Goal: Information Seeking & Learning: Learn about a topic

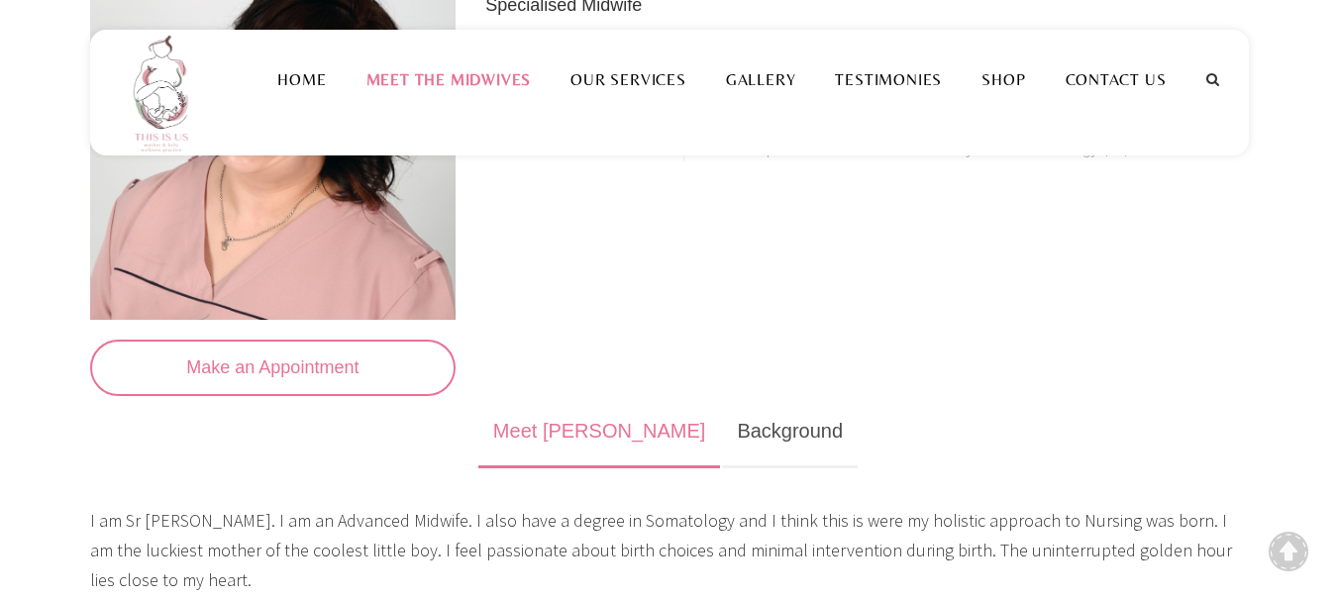
scroll to position [396, 0]
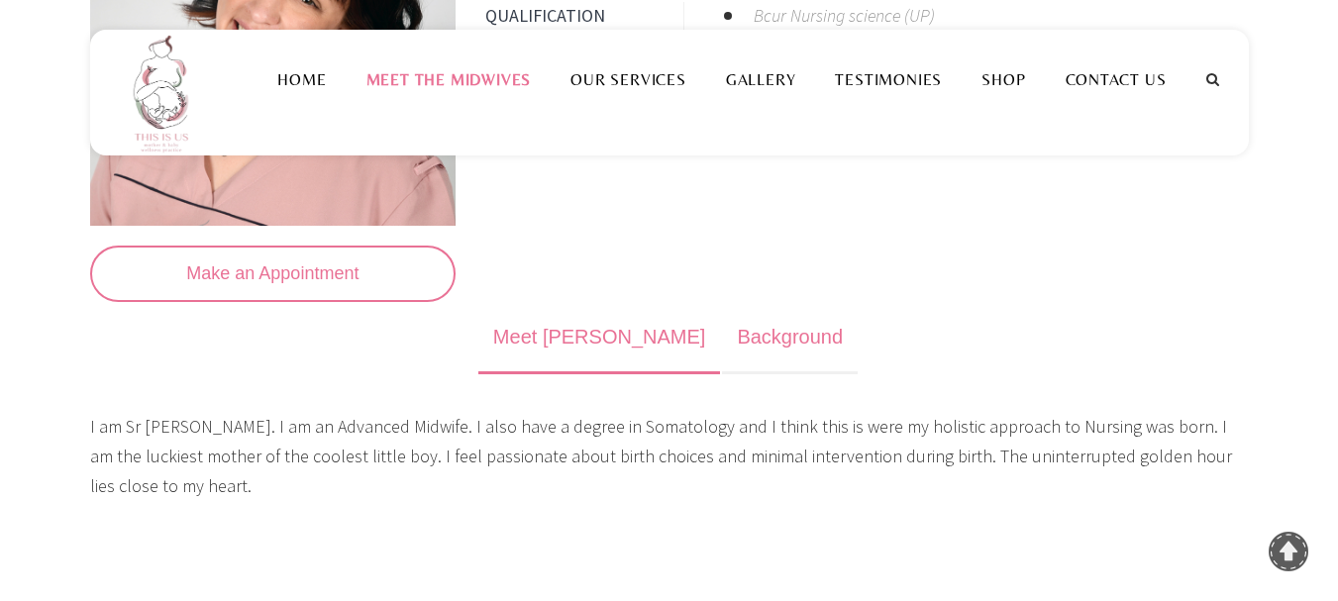
click at [722, 363] on link "Background" at bounding box center [790, 338] width 136 height 72
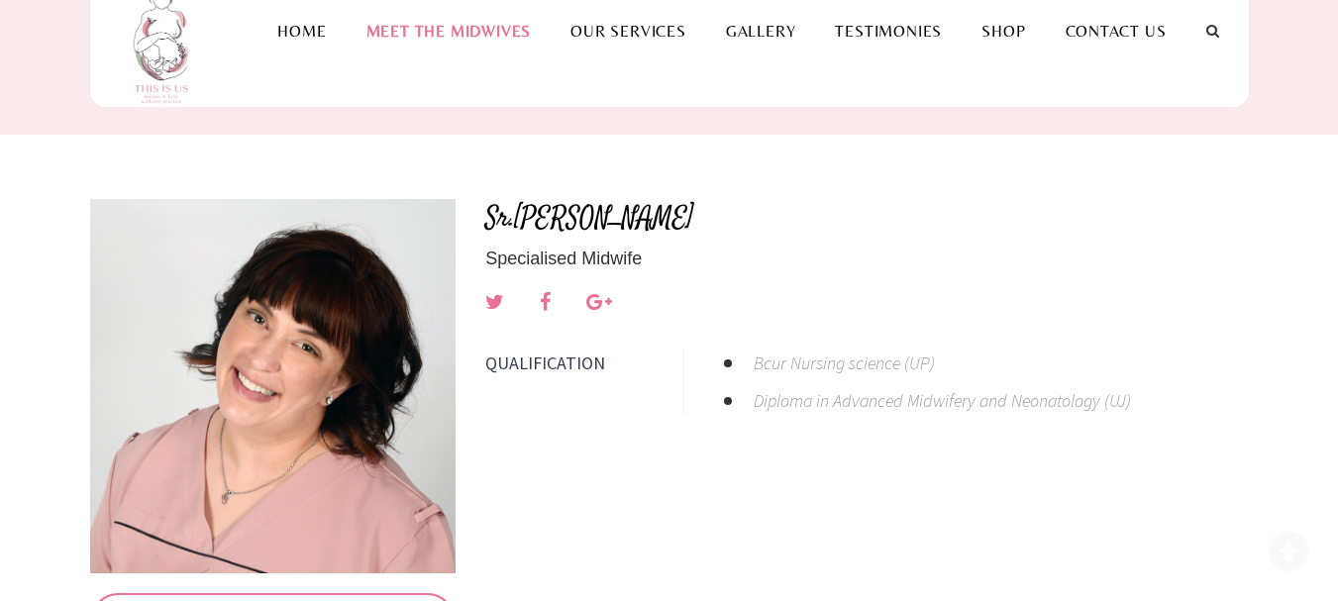
scroll to position [0, 0]
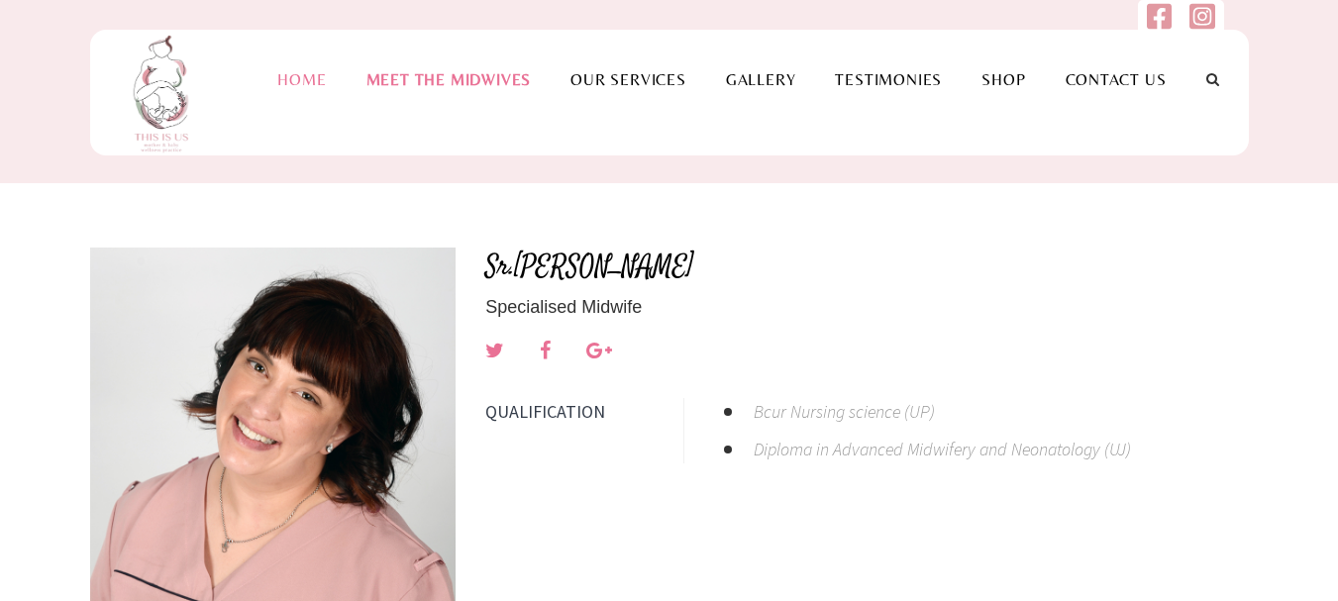
click at [314, 61] on li "Home" at bounding box center [302, 79] width 88 height 99
click at [295, 91] on li "Home" at bounding box center [302, 79] width 88 height 99
click at [296, 85] on link "Home" at bounding box center [302, 79] width 88 height 19
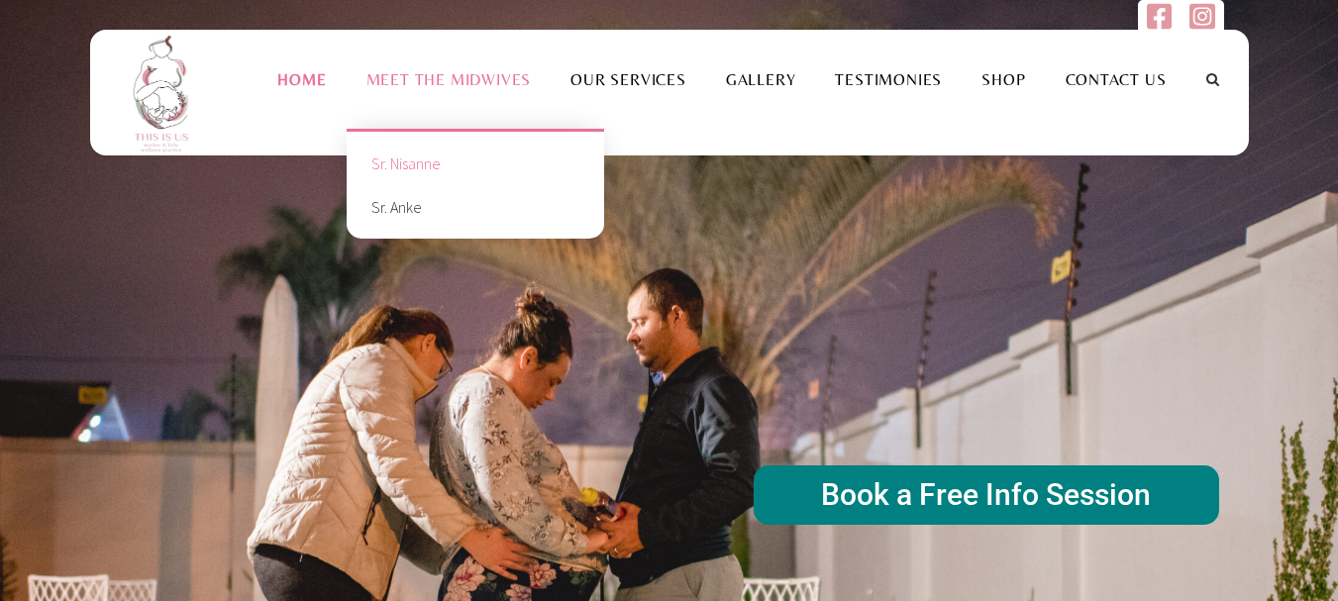
click at [433, 166] on link "Sr. Nisanne" at bounding box center [476, 164] width 228 height 44
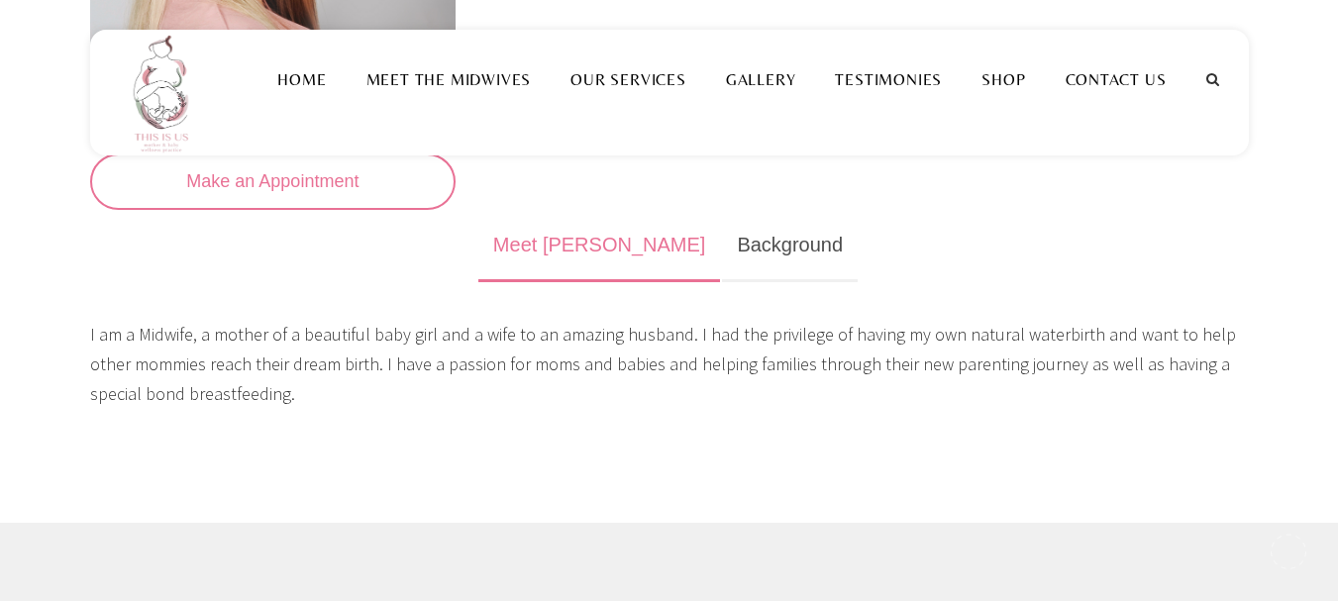
scroll to position [495, 0]
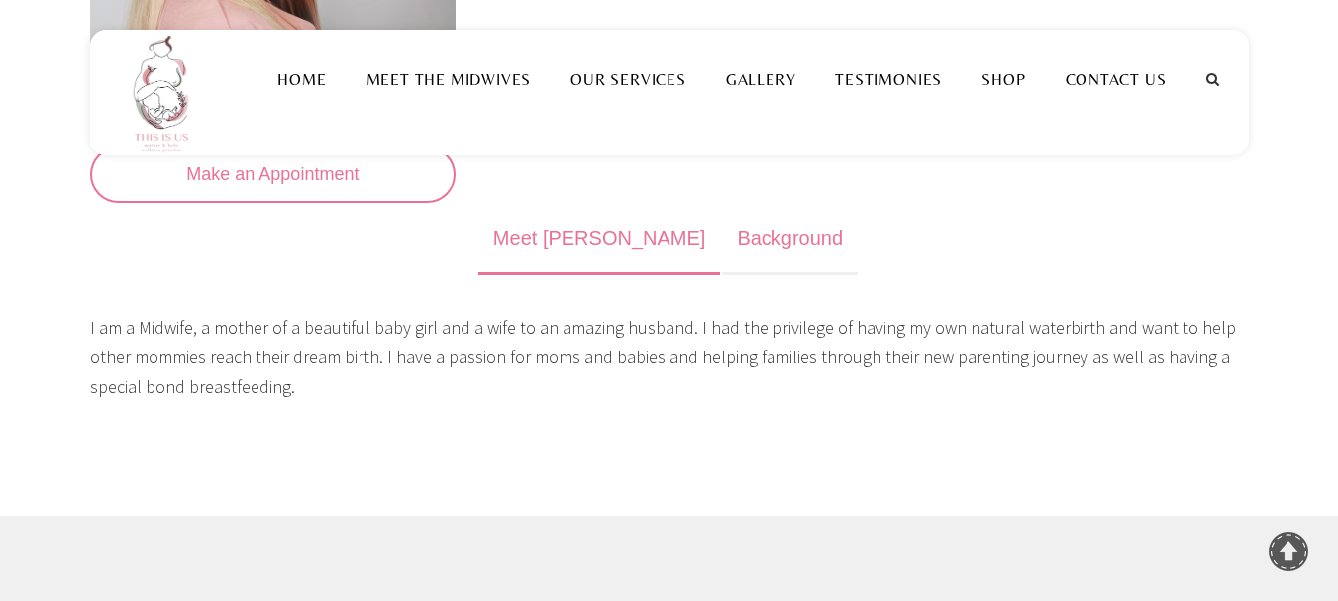
click at [722, 241] on link "Background" at bounding box center [790, 239] width 136 height 72
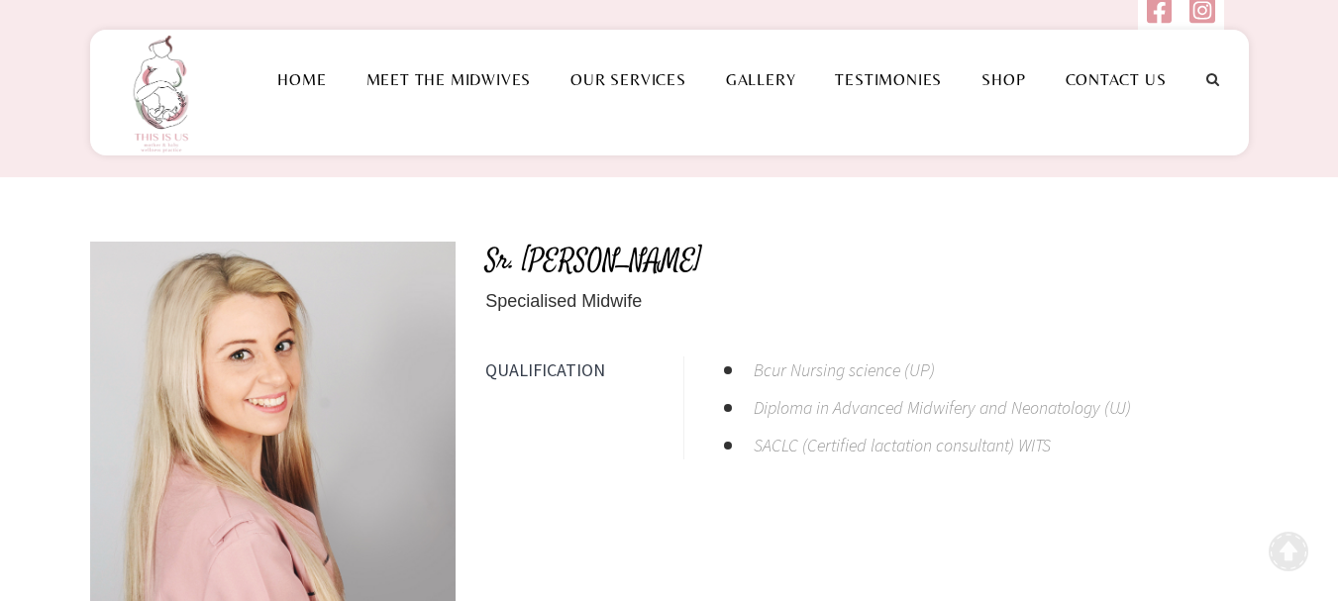
scroll to position [0, 0]
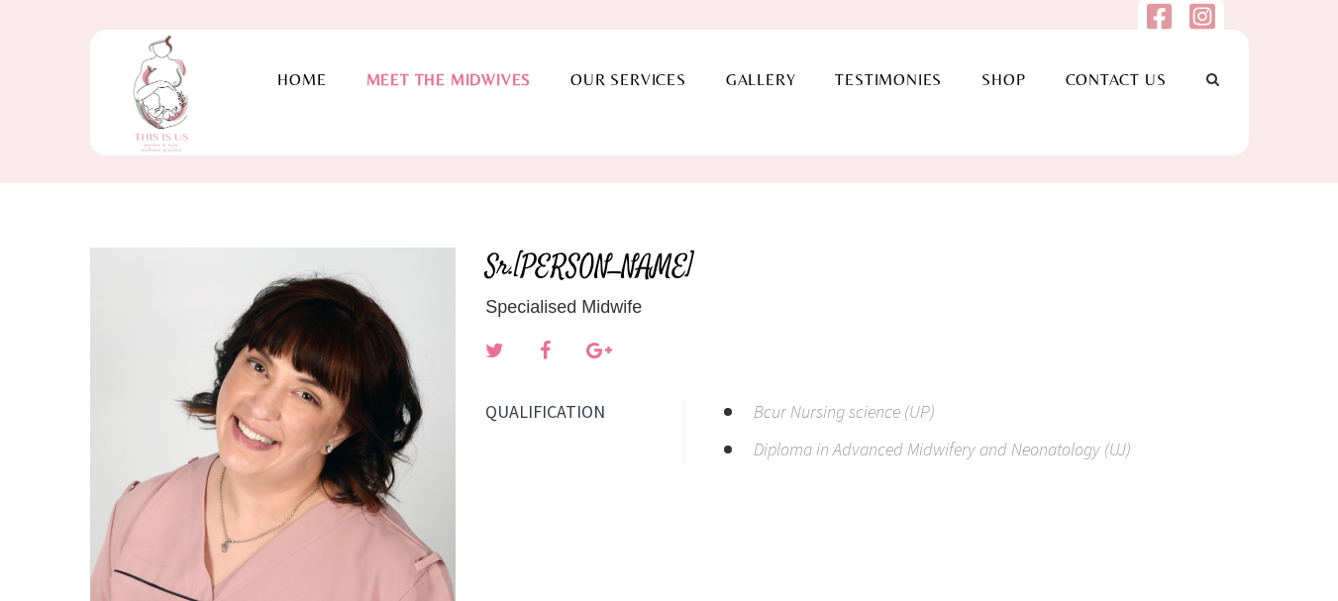
click at [103, 253] on img at bounding box center [273, 435] width 367 height 374
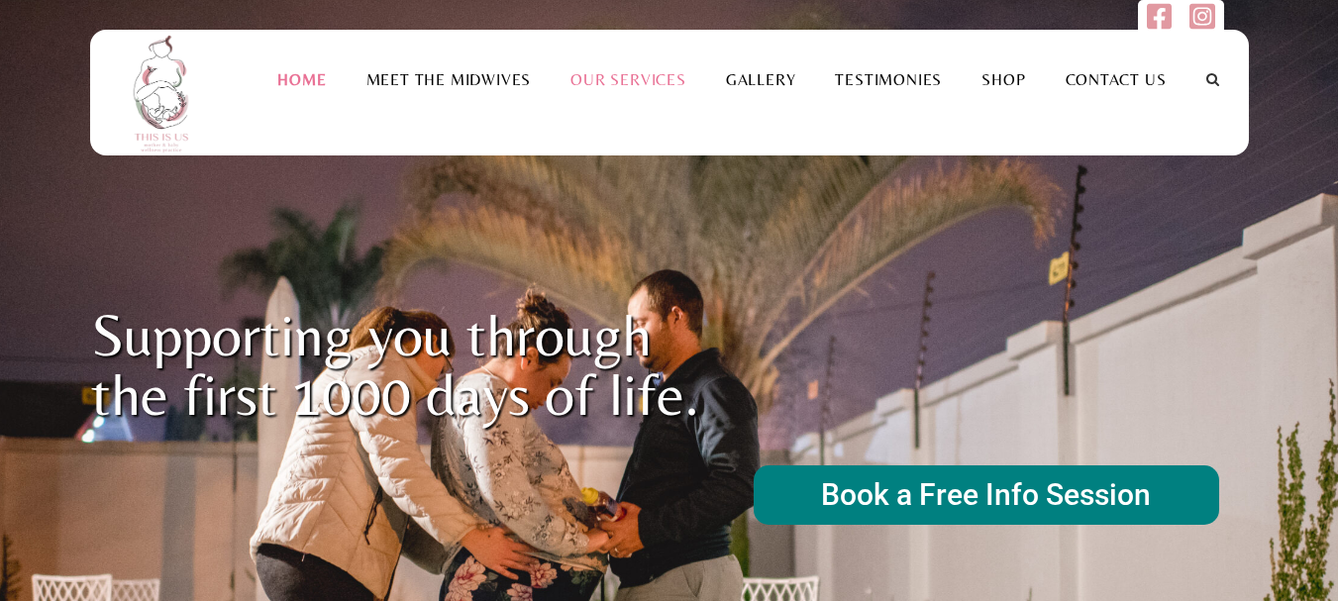
click at [610, 73] on link "Our Services" at bounding box center [629, 79] width 156 height 19
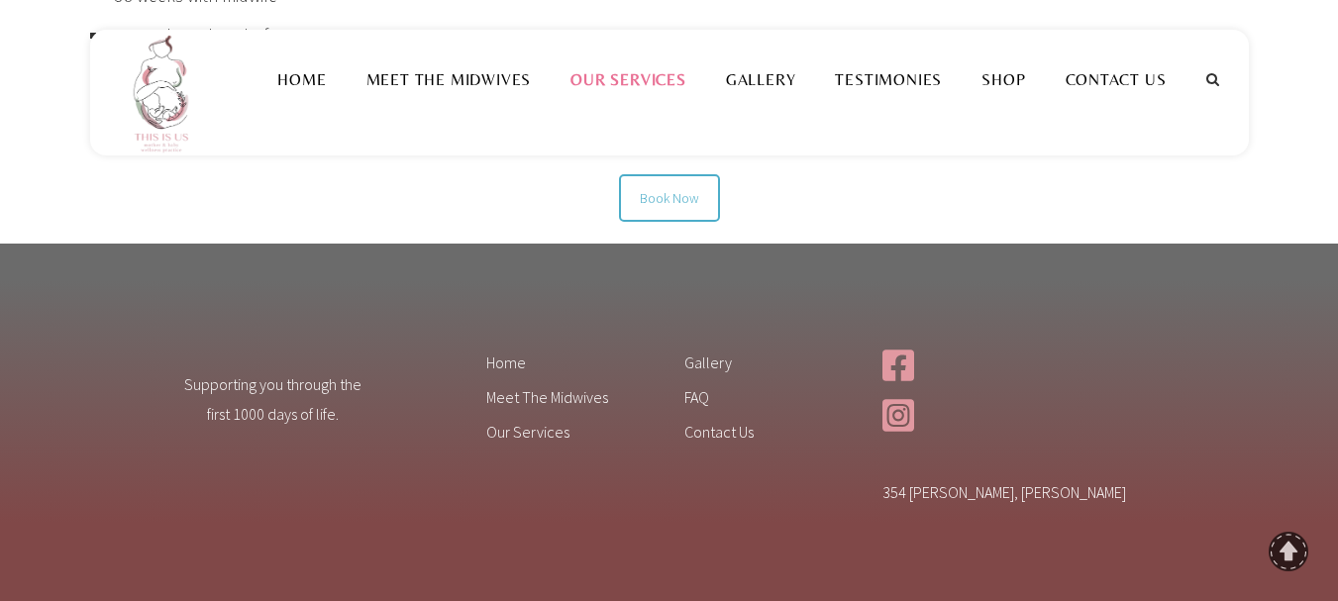
scroll to position [1783, 0]
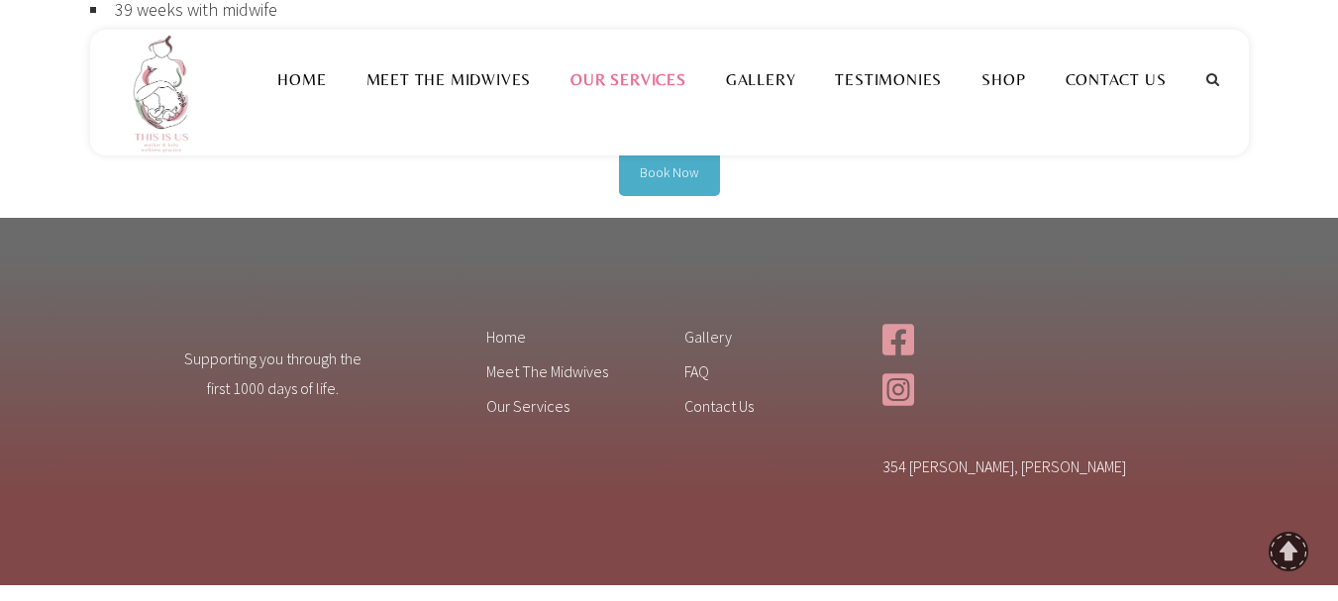
click at [663, 172] on link "Book Now" at bounding box center [669, 173] width 101 height 48
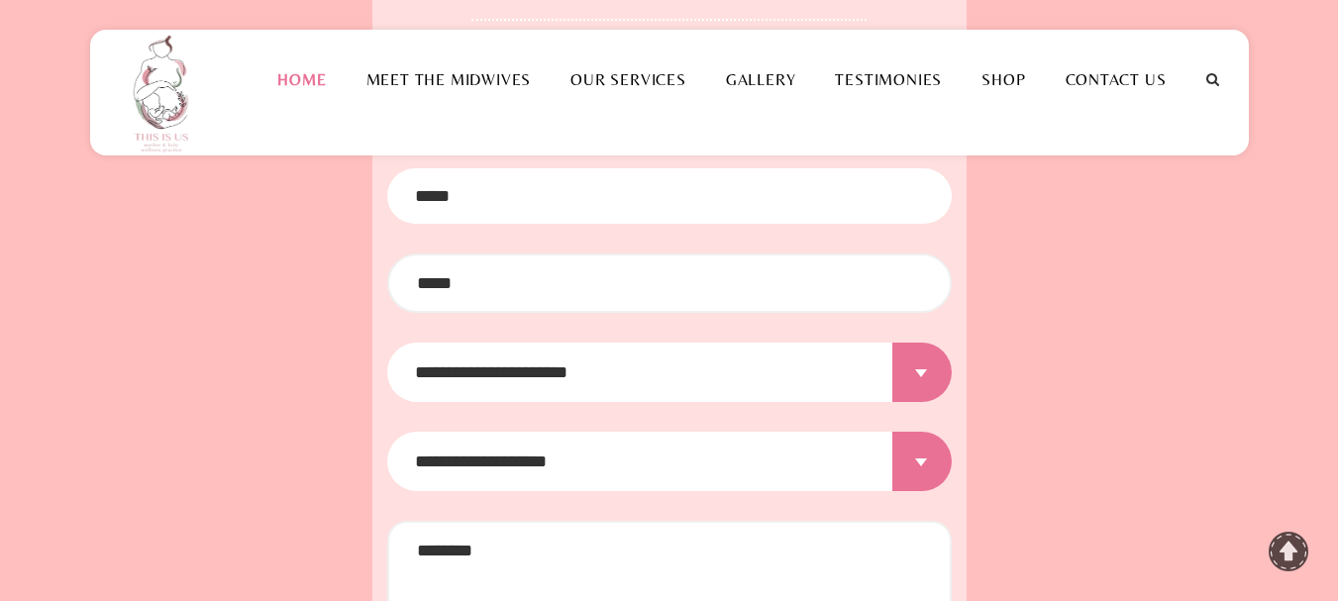
scroll to position [2757, 0]
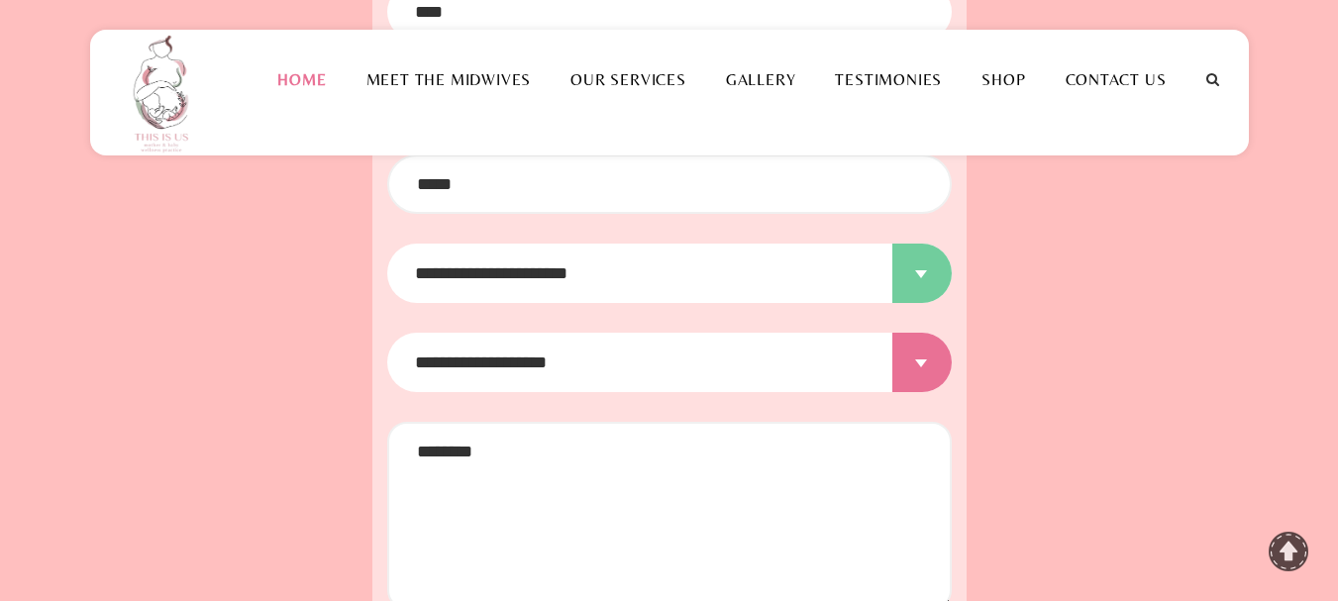
click at [917, 259] on select "**********" at bounding box center [669, 273] width 565 height 59
click at [1146, 361] on div "**********" at bounding box center [669, 278] width 1189 height 972
click at [926, 344] on select "**********" at bounding box center [669, 362] width 565 height 59
click at [635, 72] on link "Our Services" at bounding box center [629, 79] width 156 height 19
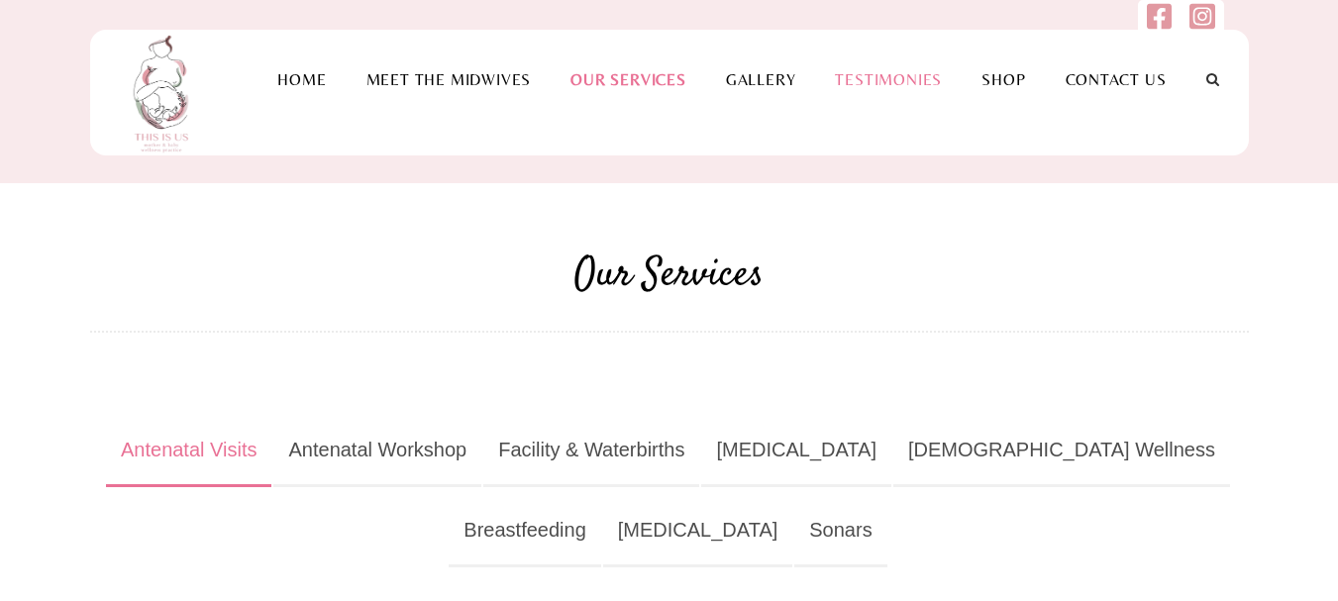
click at [913, 91] on li "Testimonies" at bounding box center [888, 79] width 147 height 99
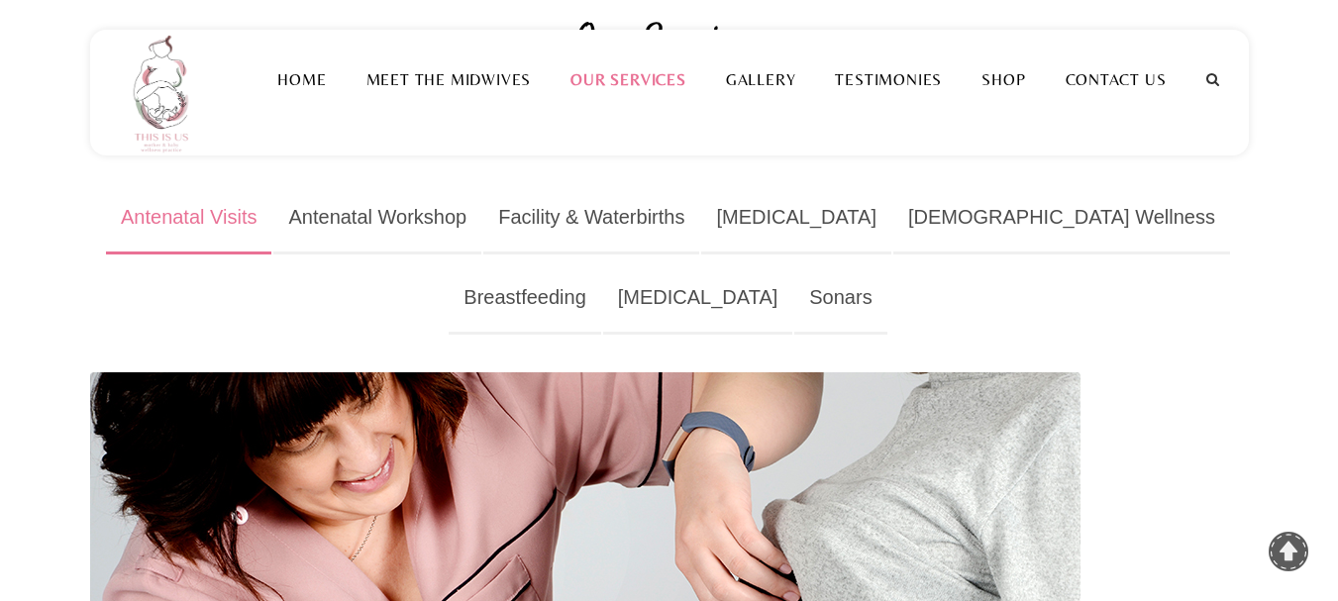
scroll to position [198, 0]
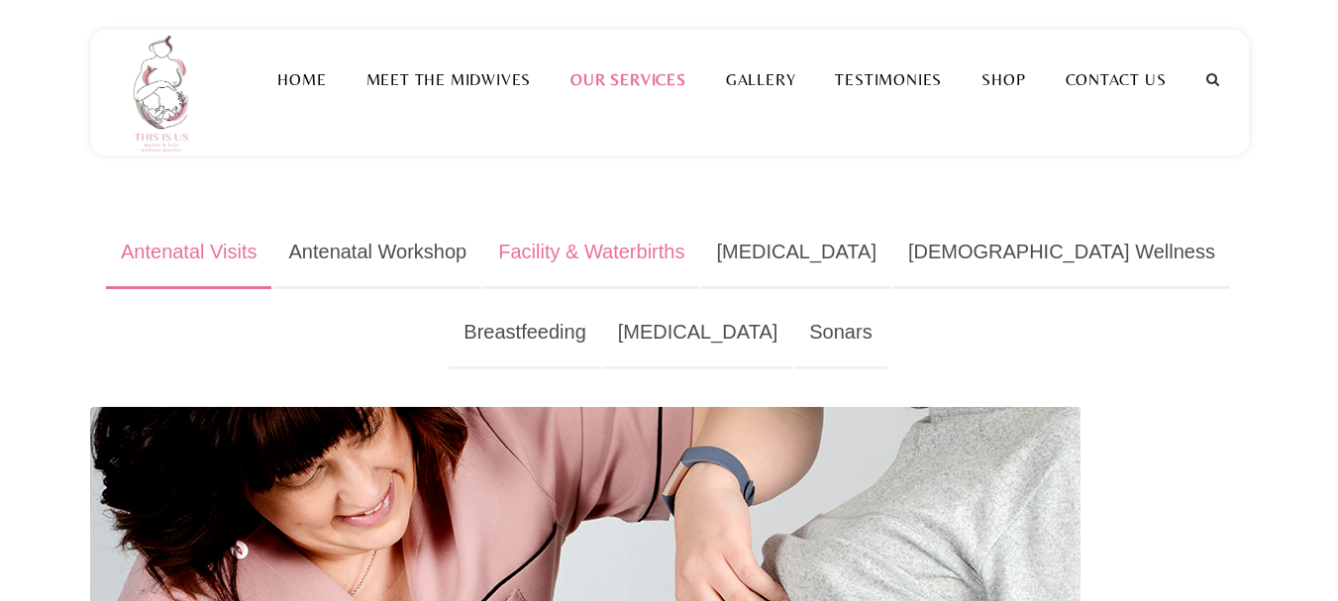
click at [657, 249] on link "Facility & Waterbirths" at bounding box center [591, 253] width 216 height 72
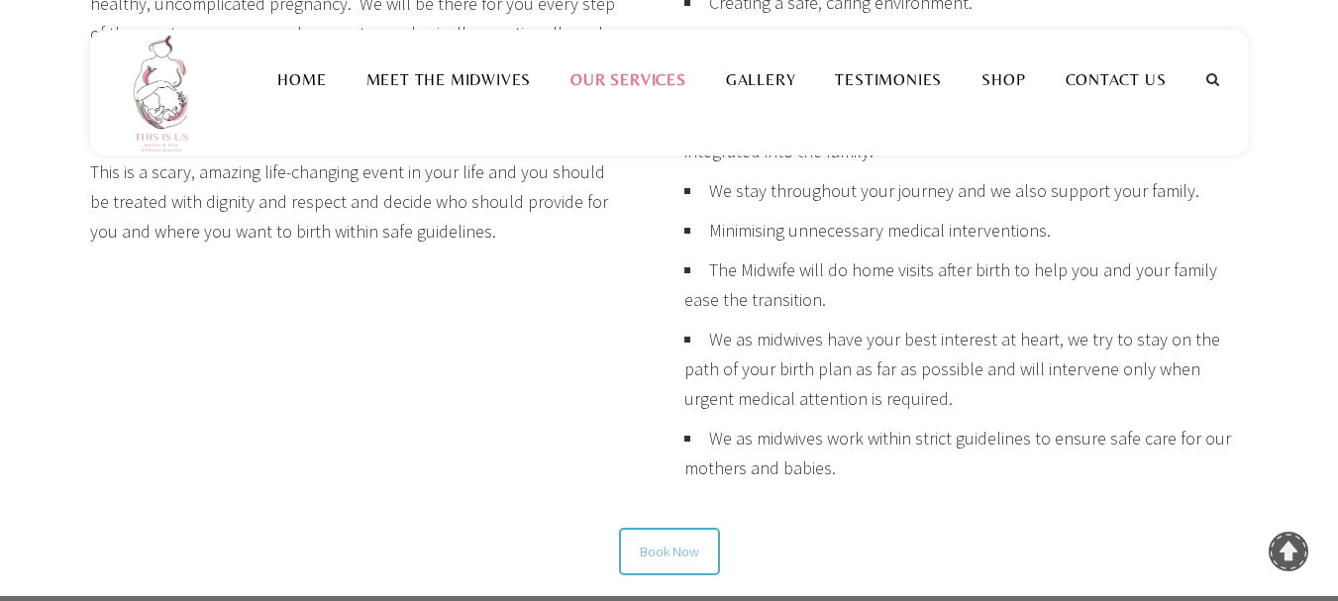
scroll to position [1585, 0]
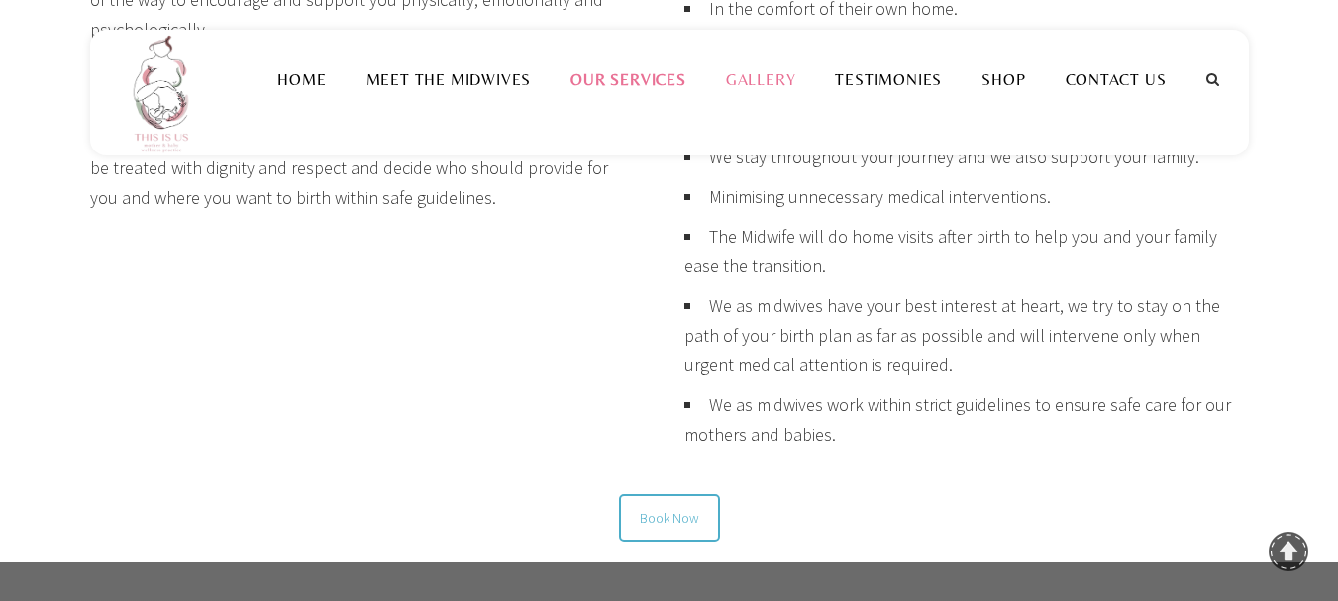
click at [780, 88] on link "Gallery" at bounding box center [761, 79] width 110 height 19
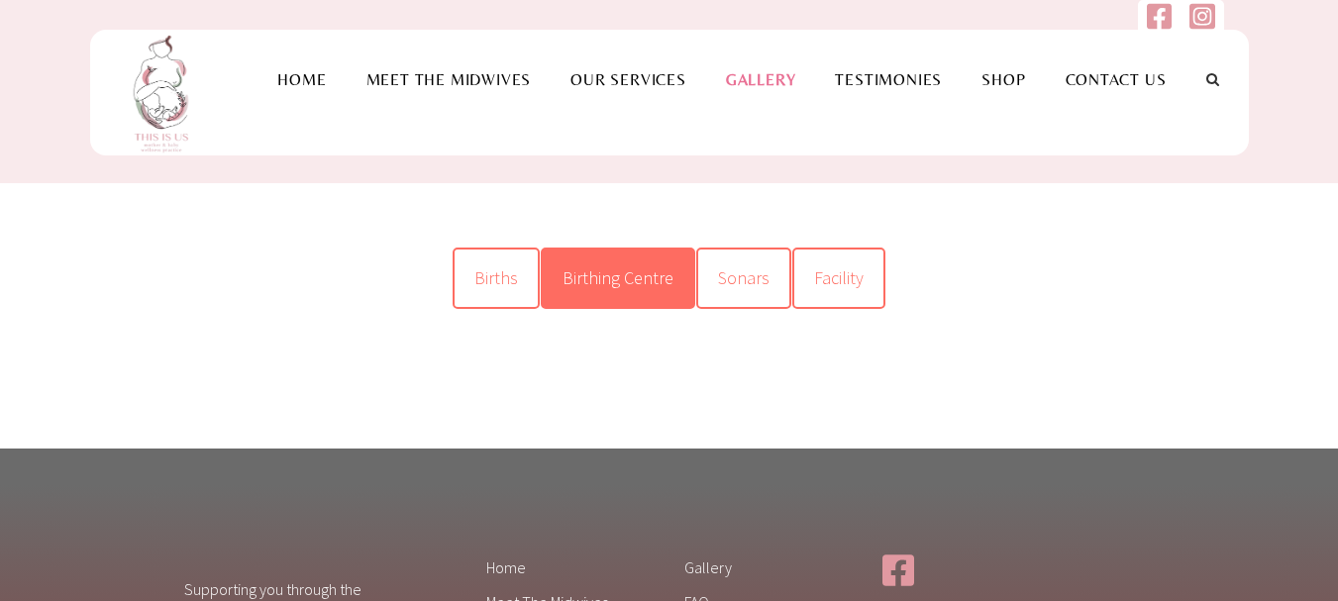
click at [632, 290] on link "Birthing Centre" at bounding box center [618, 278] width 155 height 61
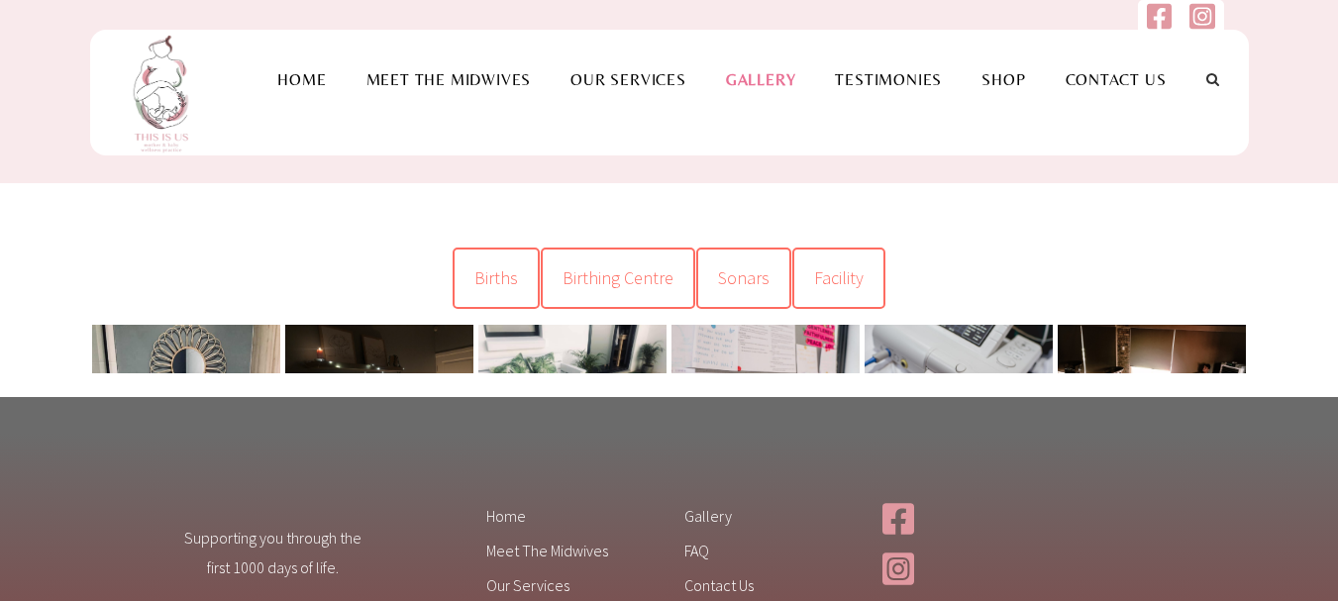
click at [191, 367] on link at bounding box center [186, 451] width 188 height 252
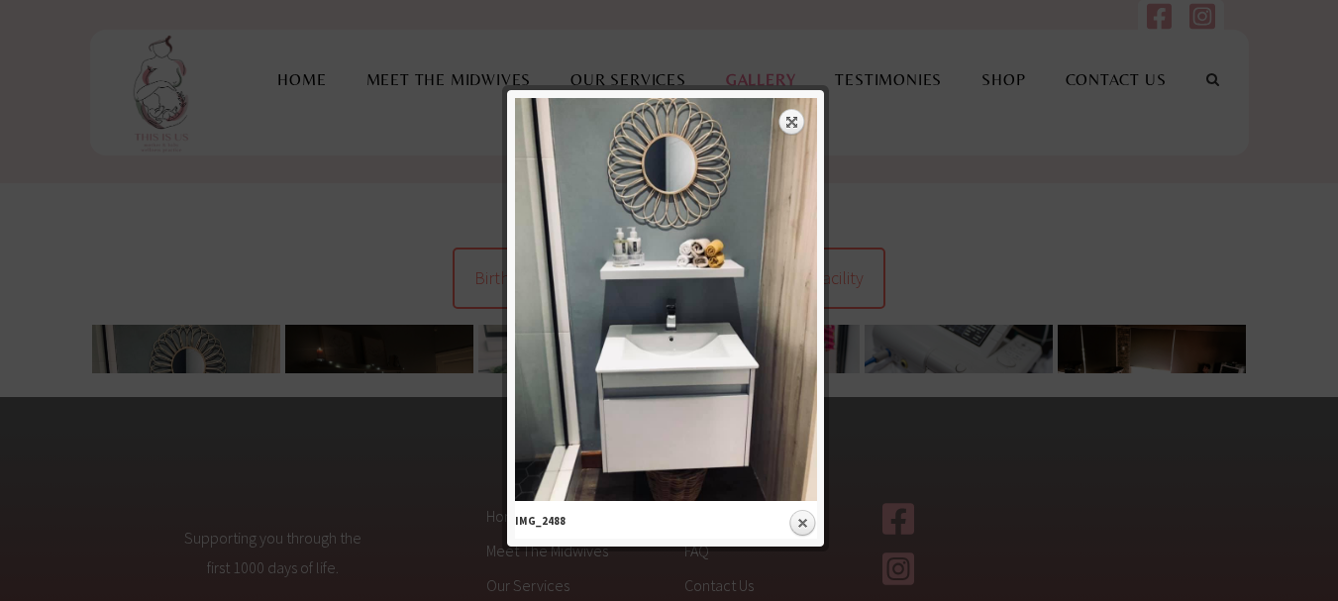
click at [333, 333] on div at bounding box center [669, 423] width 1338 height 847
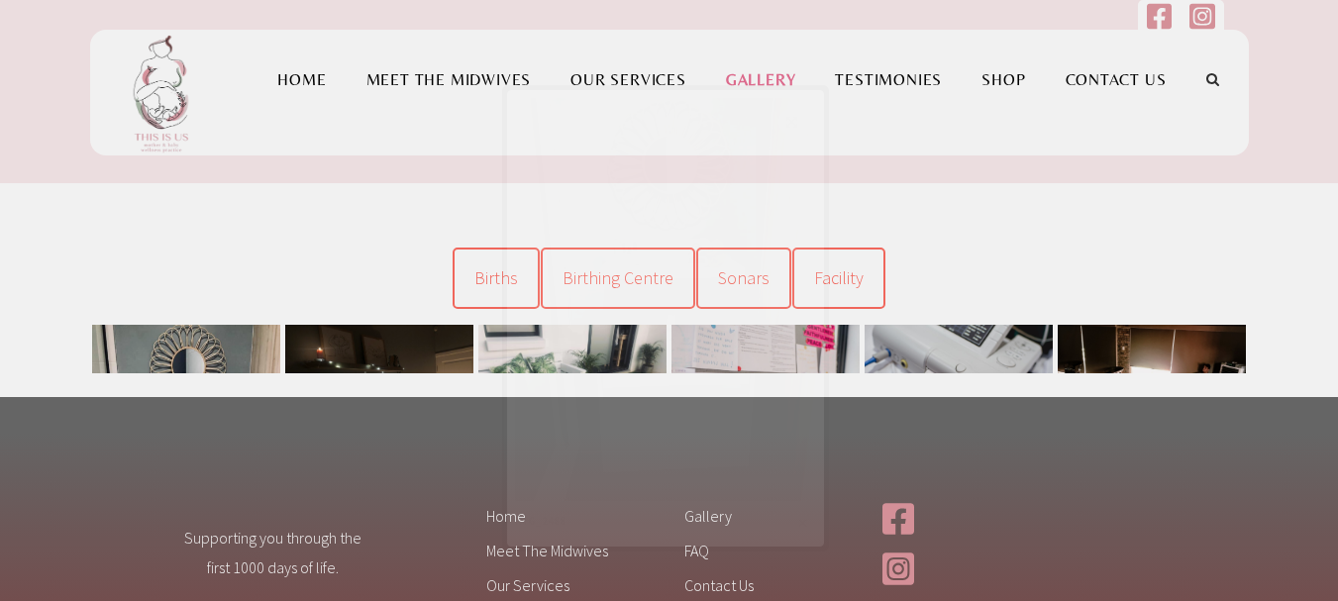
click at [345, 339] on link at bounding box center [379, 396] width 188 height 142
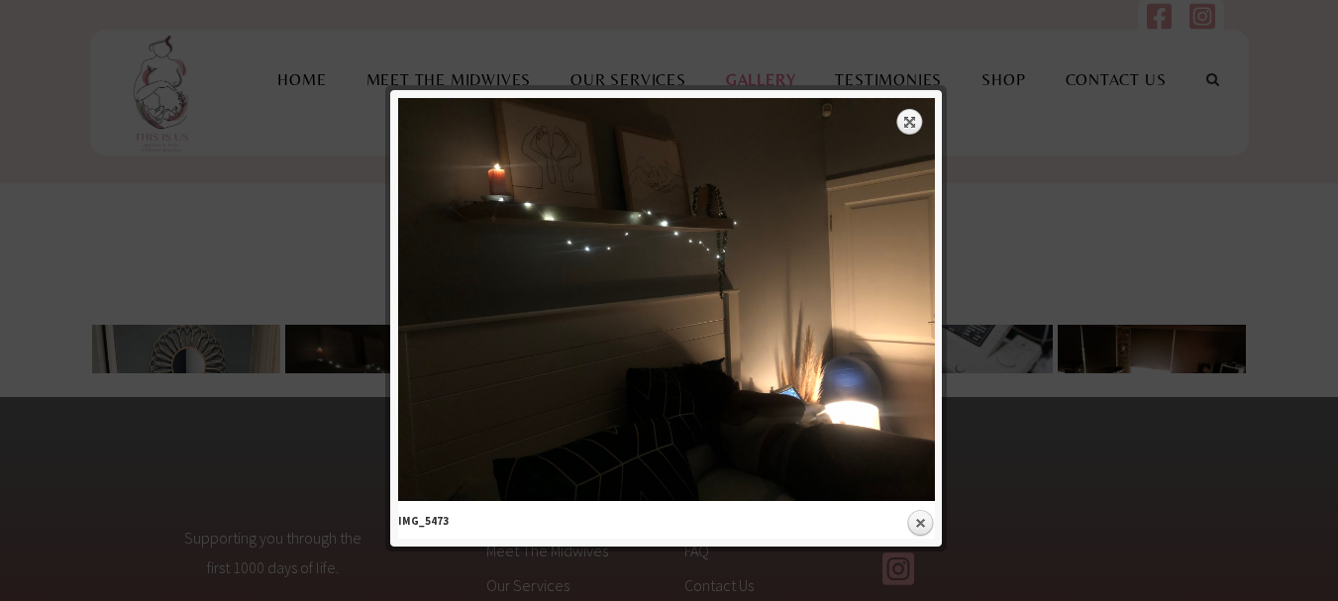
click at [282, 292] on div at bounding box center [669, 423] width 1338 height 847
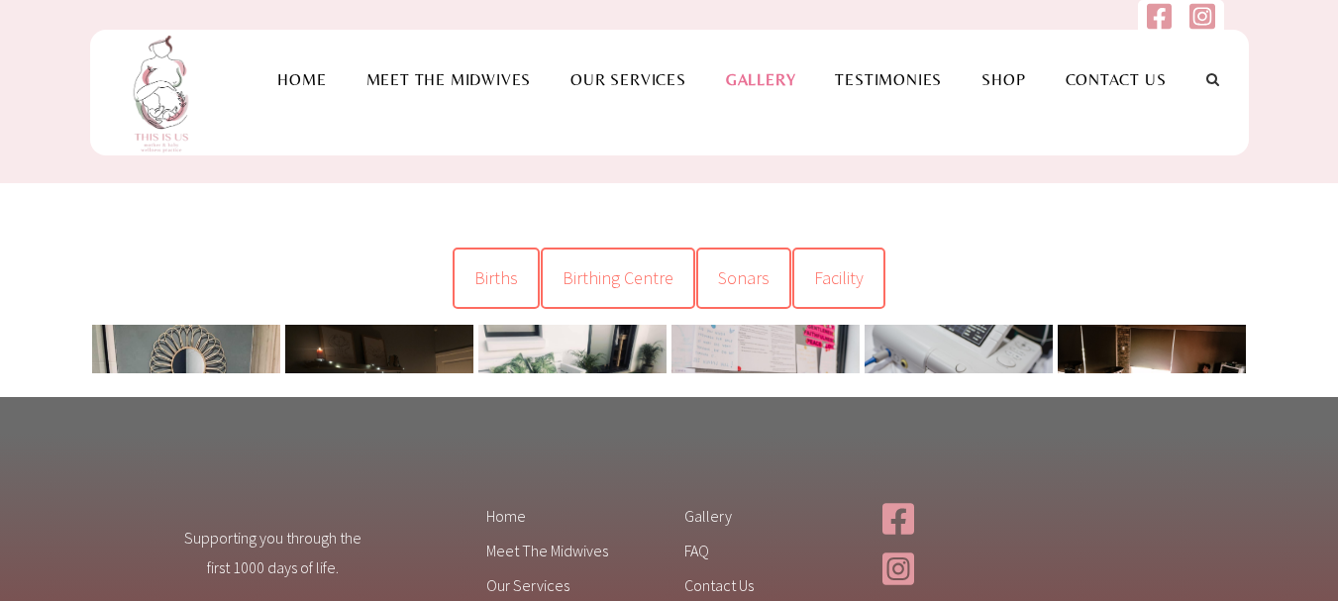
click at [530, 366] on link at bounding box center [573, 396] width 188 height 142
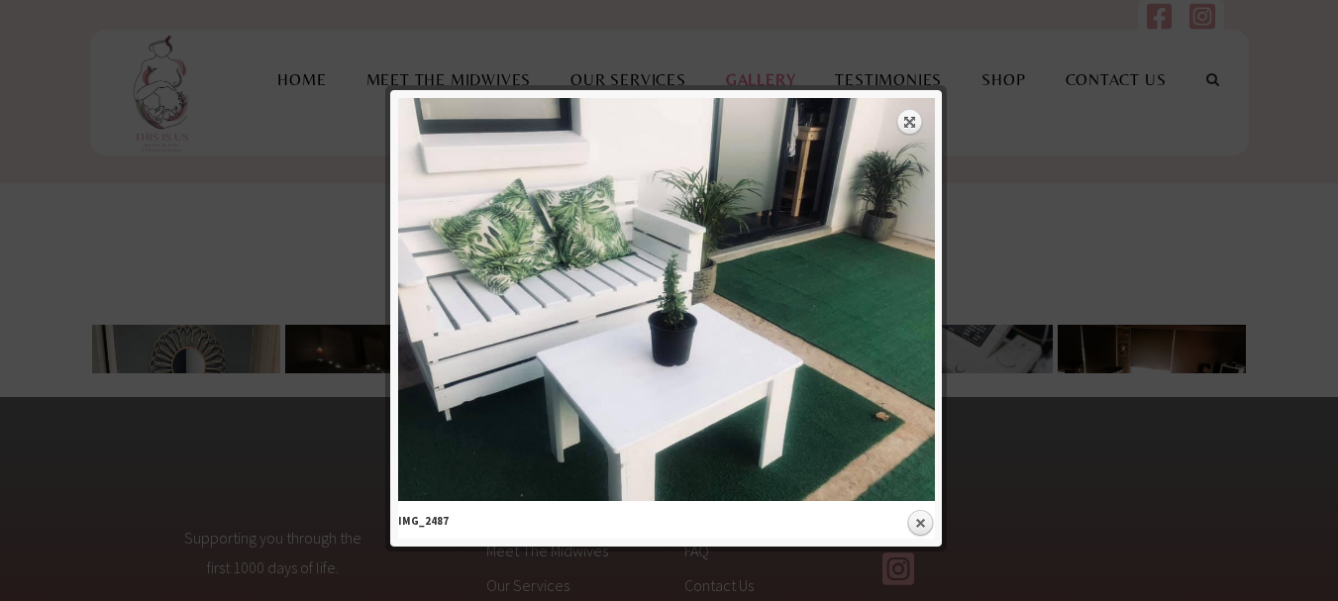
click at [1072, 182] on div at bounding box center [669, 423] width 1338 height 847
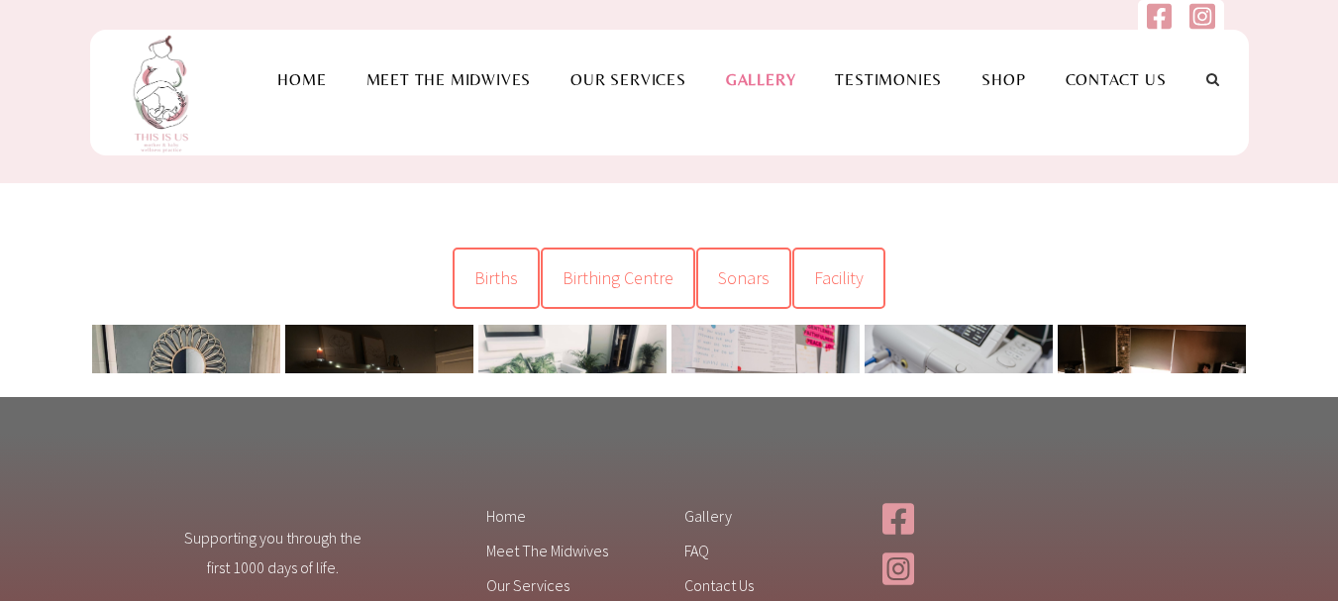
click at [757, 360] on link at bounding box center [766, 388] width 188 height 126
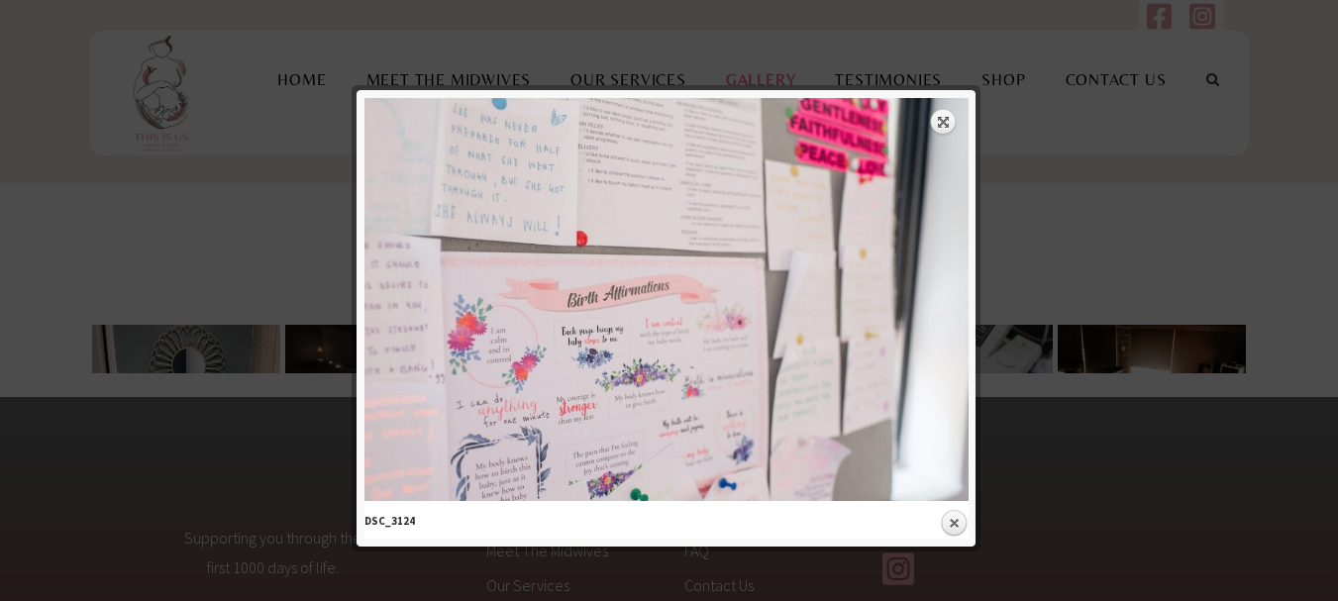
click at [1097, 150] on div at bounding box center [669, 423] width 1338 height 847
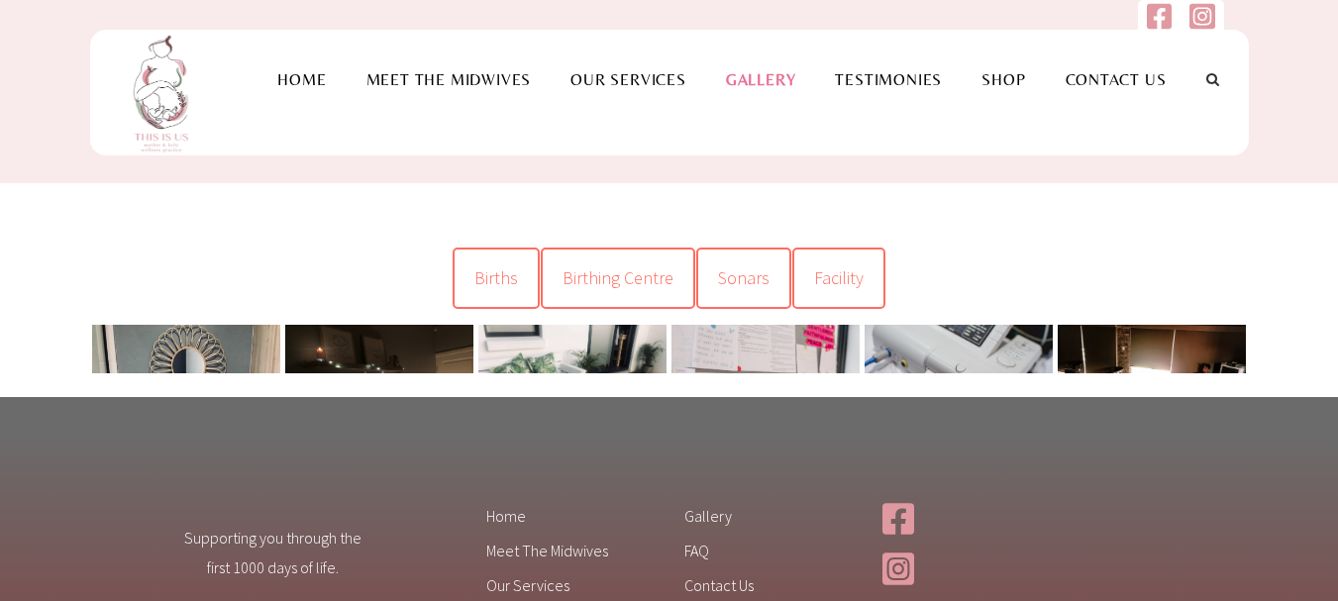
click at [909, 373] on link at bounding box center [959, 388] width 188 height 126
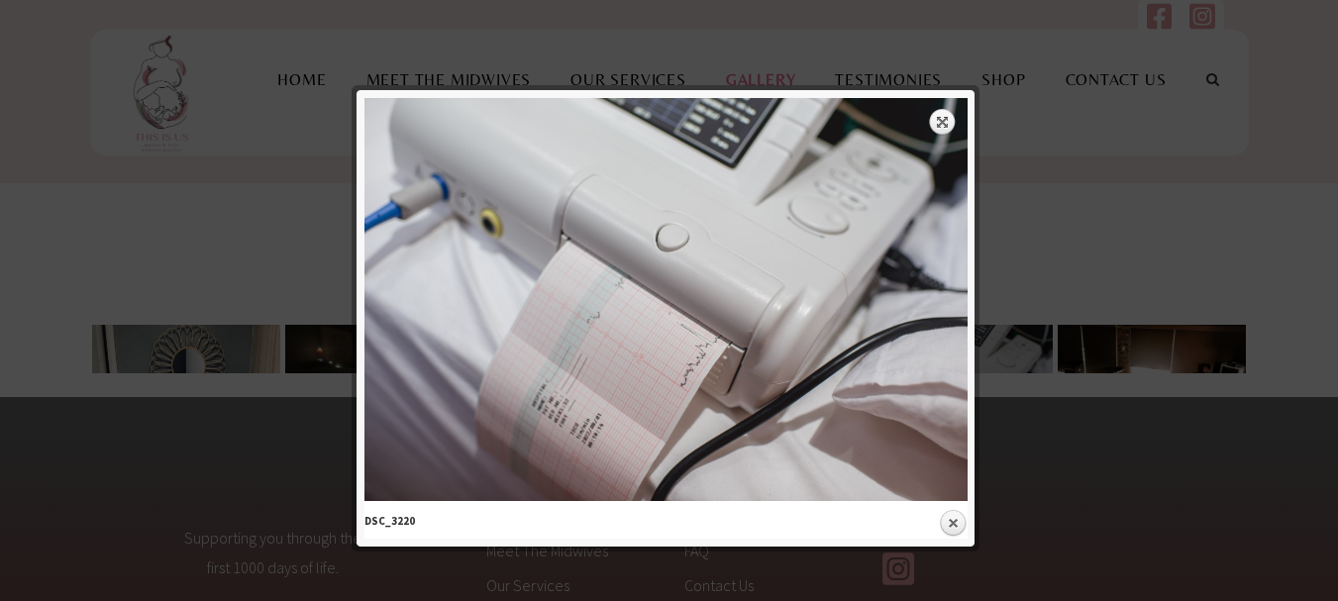
click at [1084, 178] on div at bounding box center [669, 423] width 1338 height 847
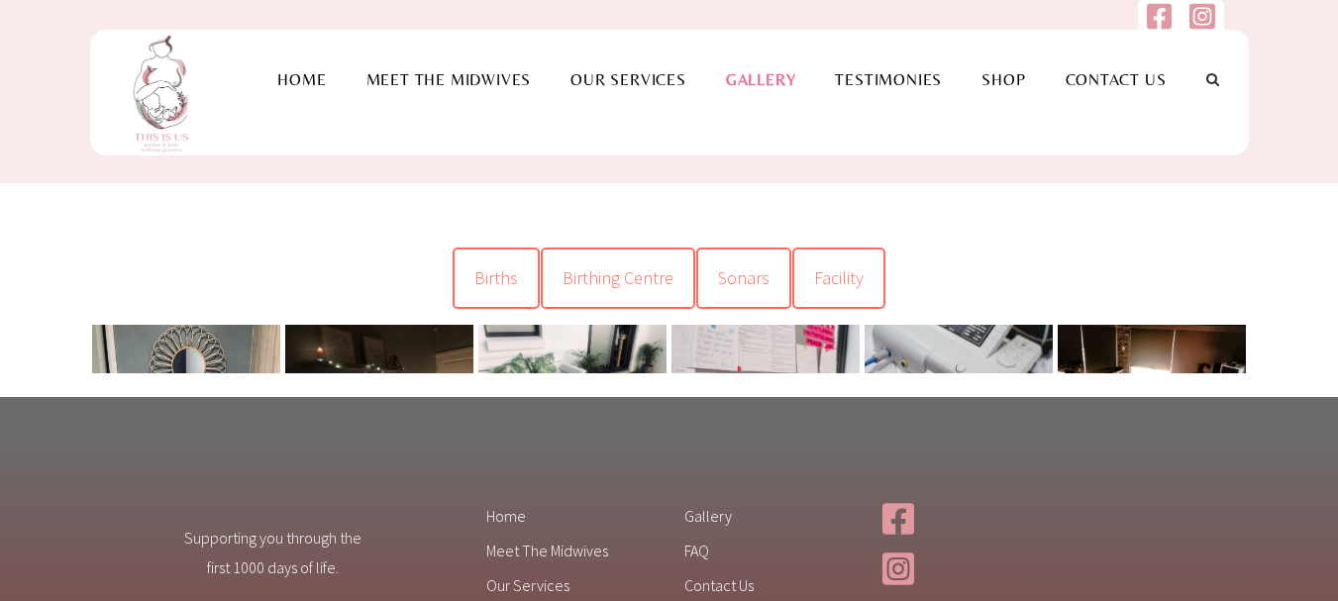
click at [1162, 381] on div "Births Birthing Centre Sonars Facility Births Birthing Centre Sonars Facility" at bounding box center [669, 323] width 1189 height 150
click at [1157, 355] on link at bounding box center [1152, 381] width 188 height 112
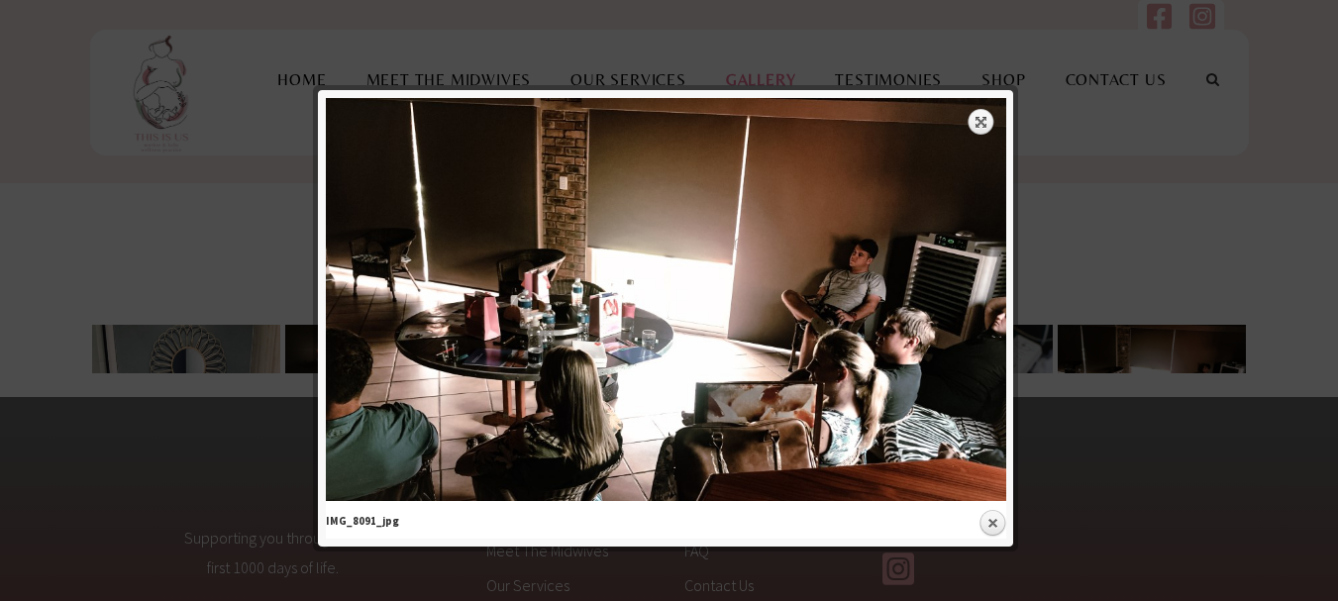
click at [1144, 190] on div at bounding box center [669, 423] width 1338 height 847
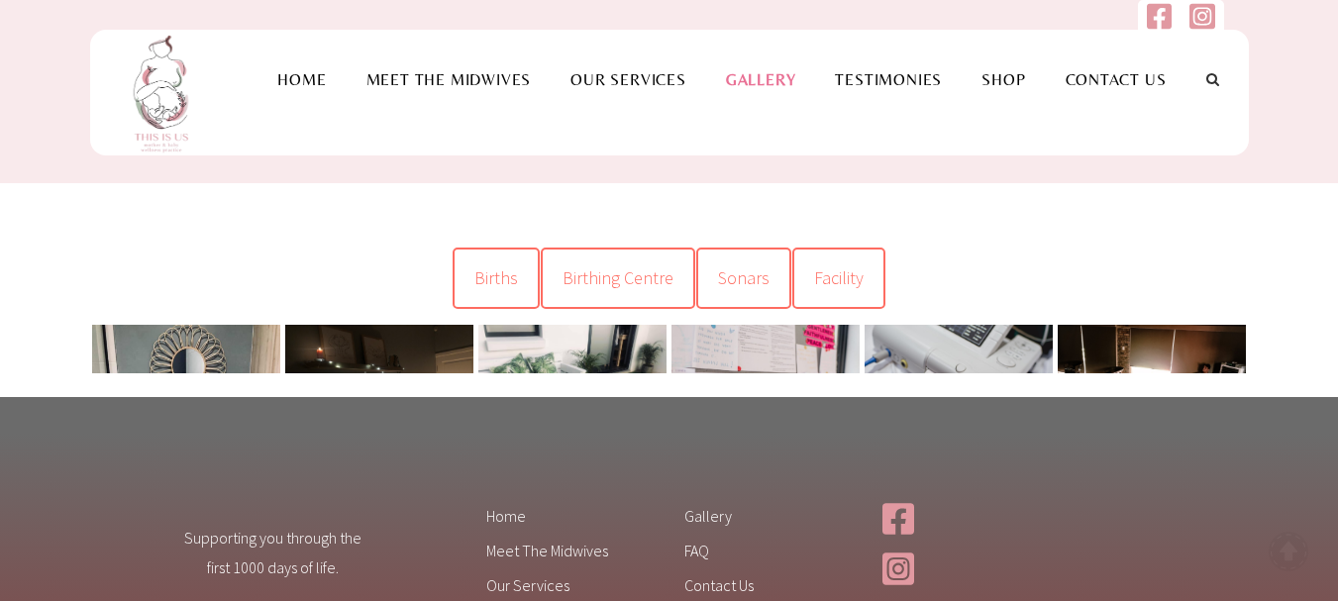
drag, startPoint x: 1249, startPoint y: 350, endPoint x: 1233, endPoint y: 275, distance: 76.0
click at [1233, 275] on div "Births Birthing Centre Sonars Facility Births Birthing Centre Sonars Facility" at bounding box center [669, 323] width 1189 height 150
click at [526, 287] on link "Births" at bounding box center [496, 278] width 87 height 61
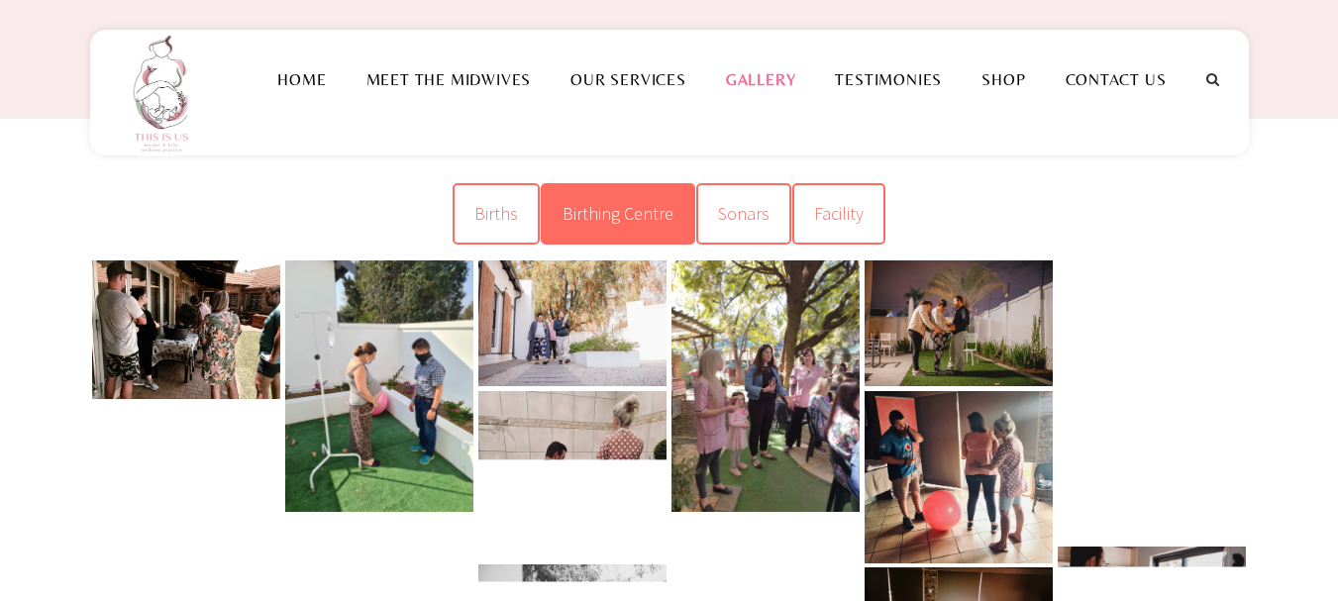
scroll to position [99, 0]
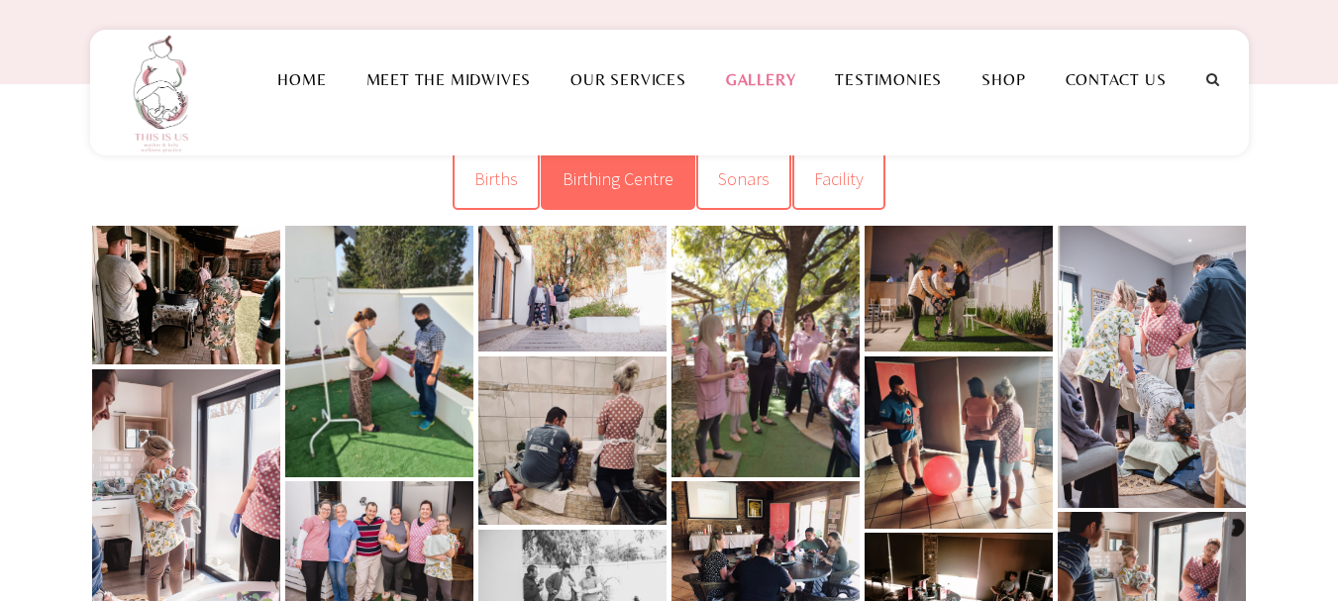
click at [631, 189] on span "Birthing Centre" at bounding box center [618, 178] width 111 height 23
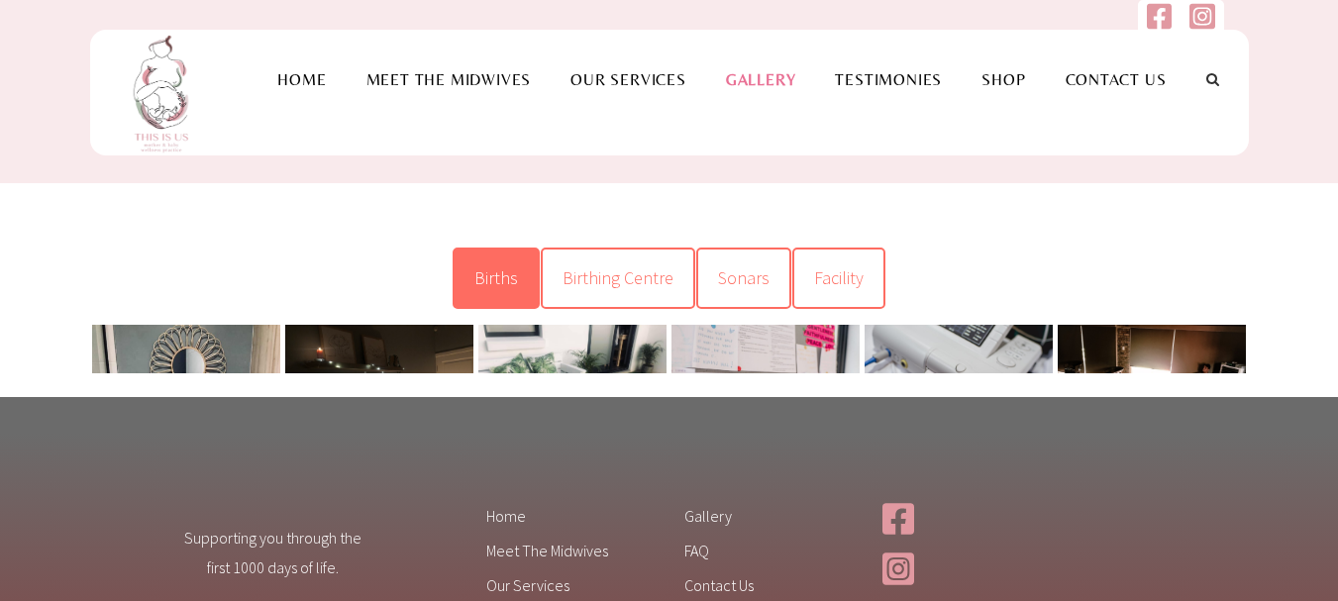
click at [517, 285] on span "Births" at bounding box center [497, 278] width 44 height 23
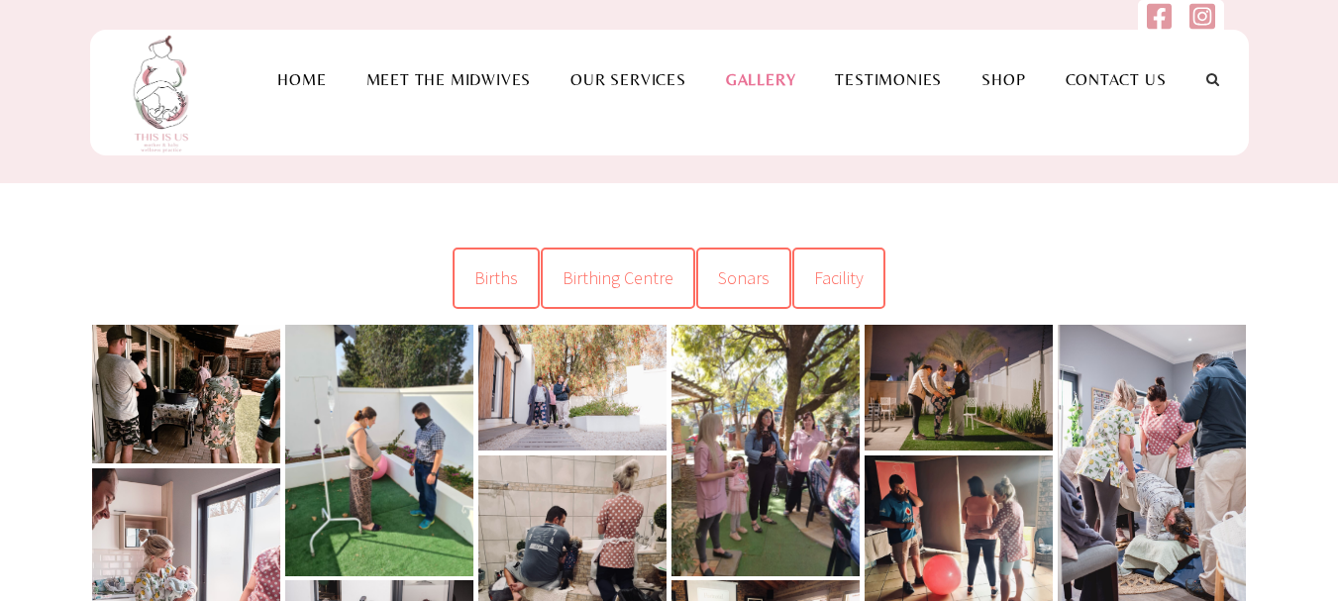
click at [418, 466] on link at bounding box center [379, 451] width 188 height 252
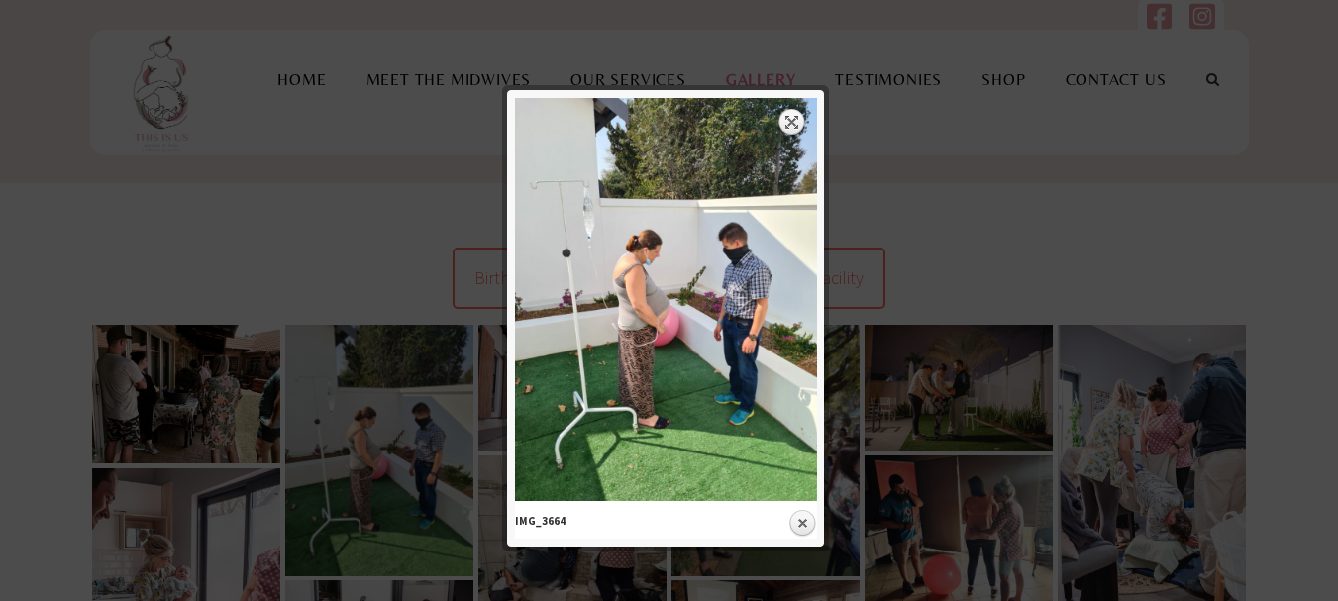
click at [785, 133] on link "Expand" at bounding box center [793, 122] width 28 height 28
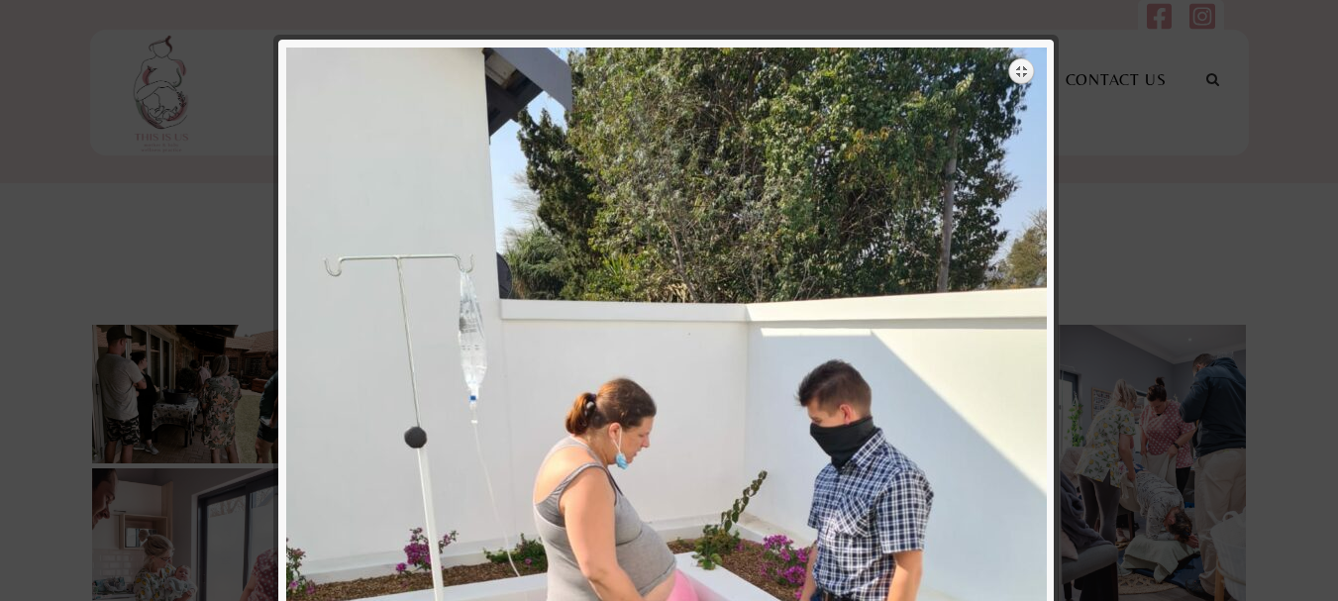
click at [1015, 76] on link "Expand" at bounding box center [1023, 71] width 28 height 28
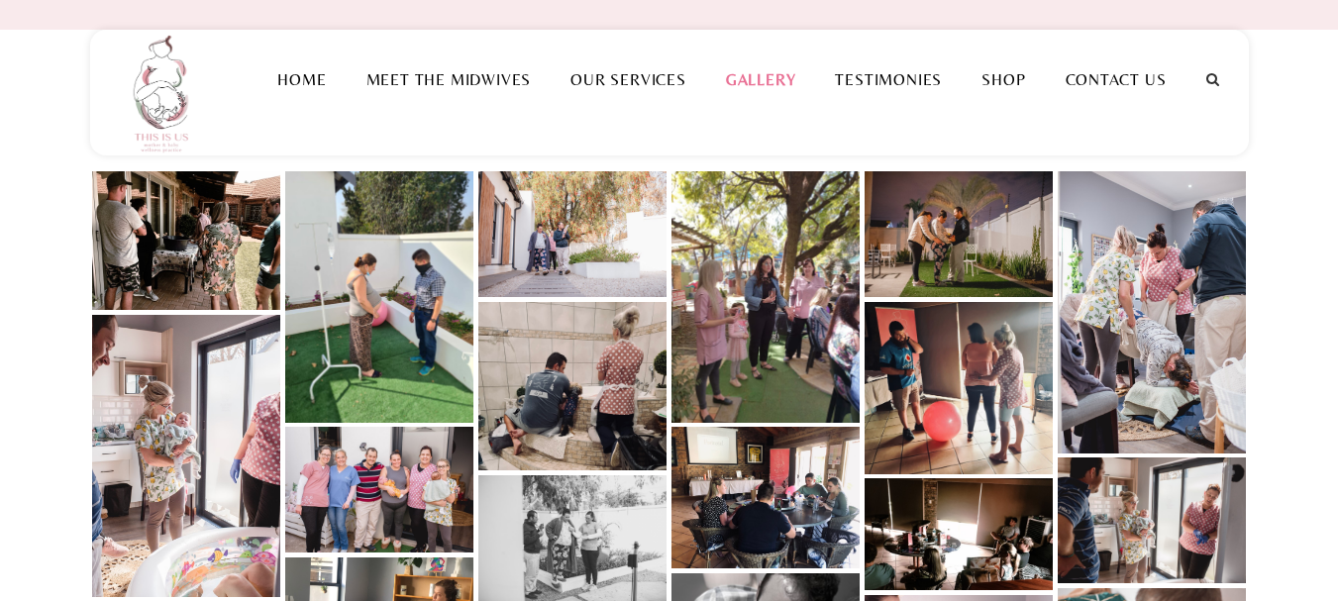
scroll to position [198, 0]
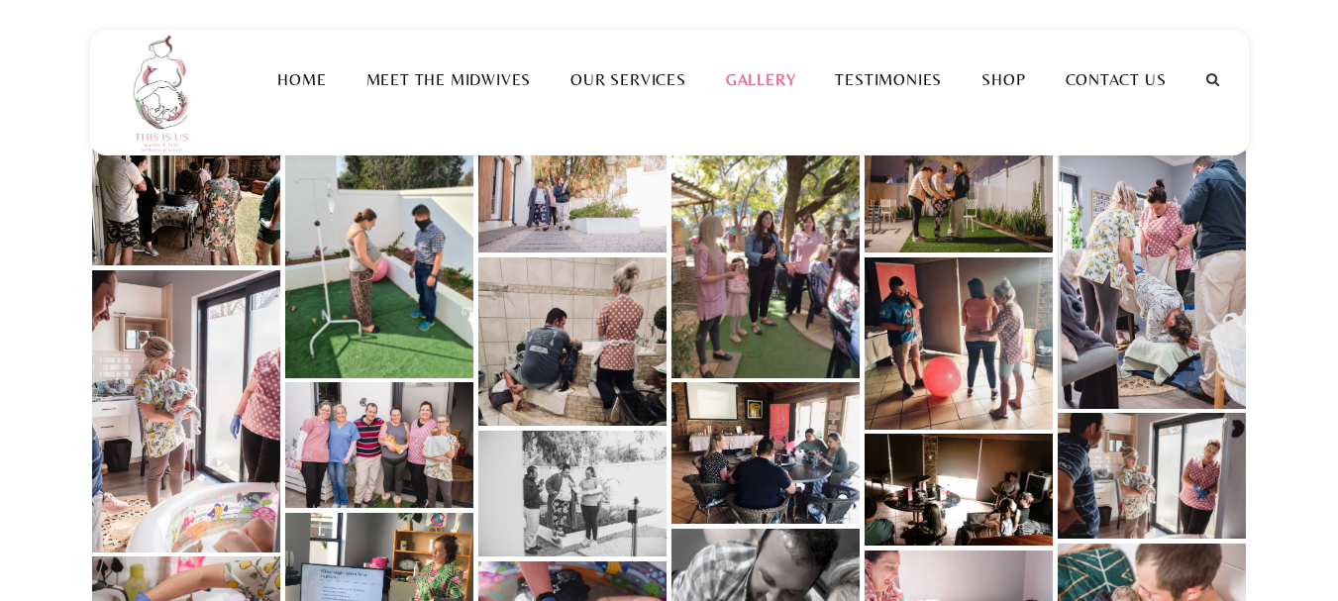
click at [619, 321] on link at bounding box center [573, 342] width 188 height 168
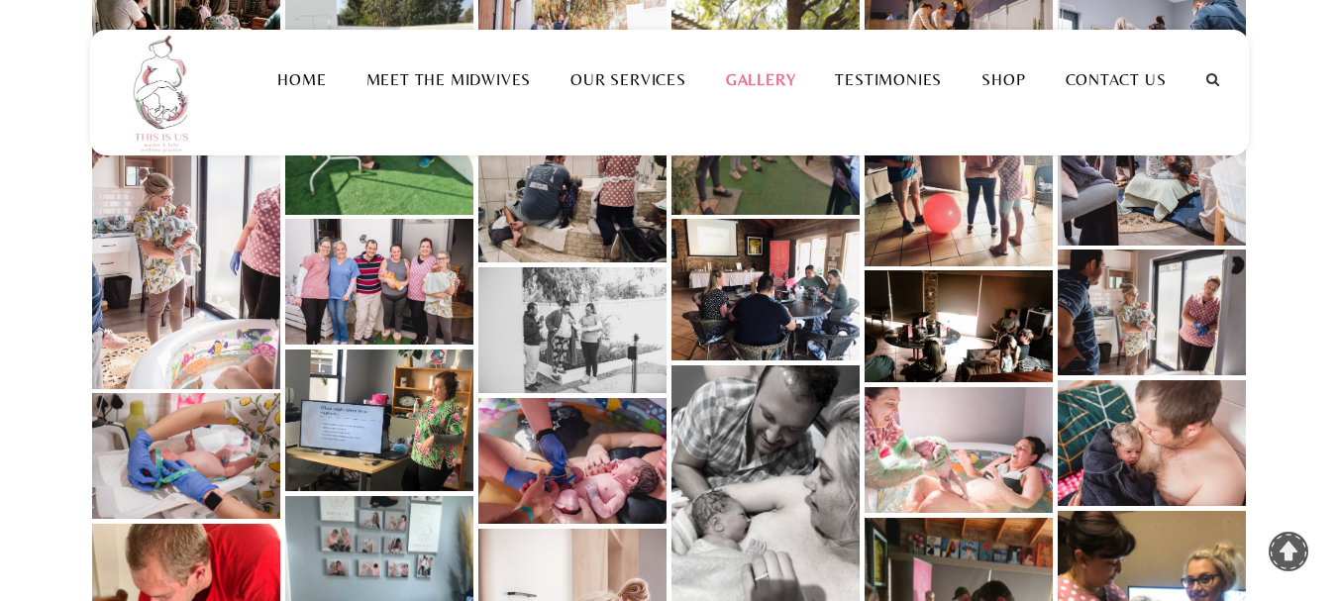
scroll to position [396, 0]
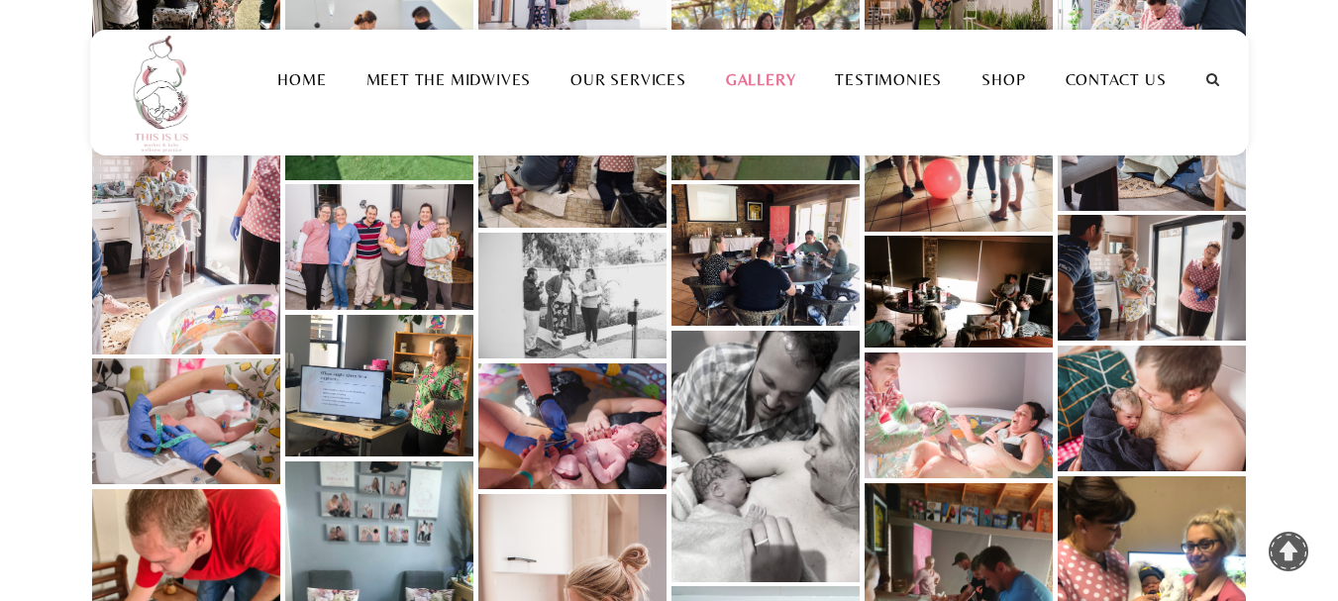
click at [187, 424] on link at bounding box center [186, 422] width 188 height 126
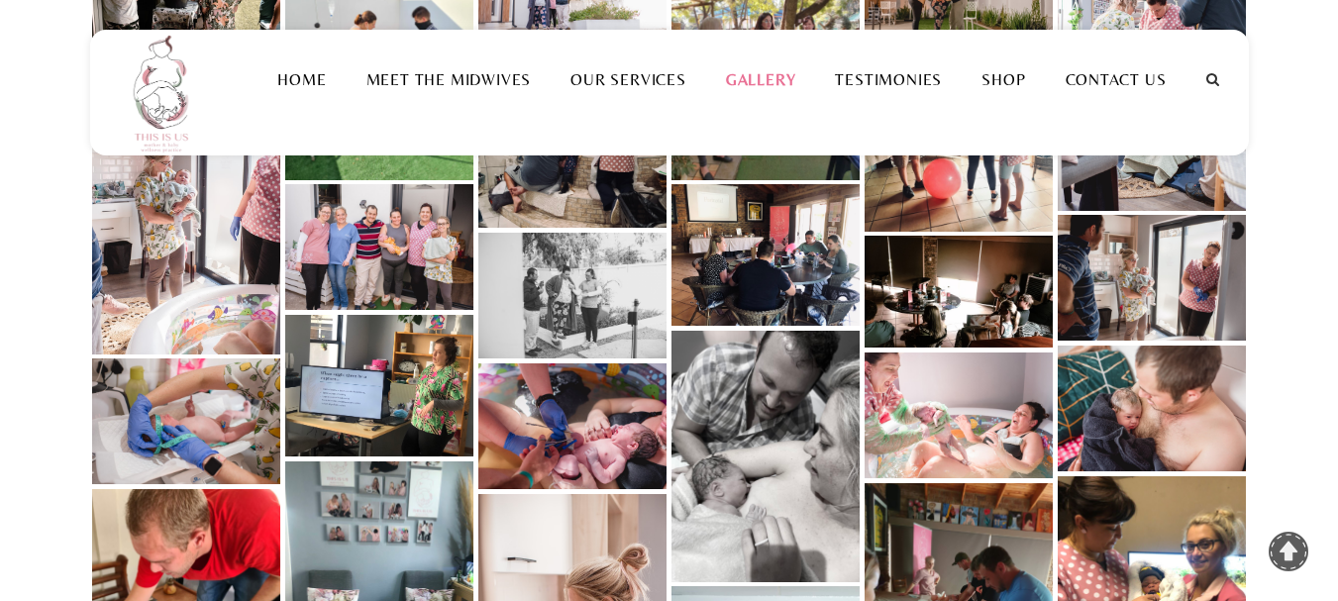
click at [181, 262] on link at bounding box center [186, 213] width 188 height 282
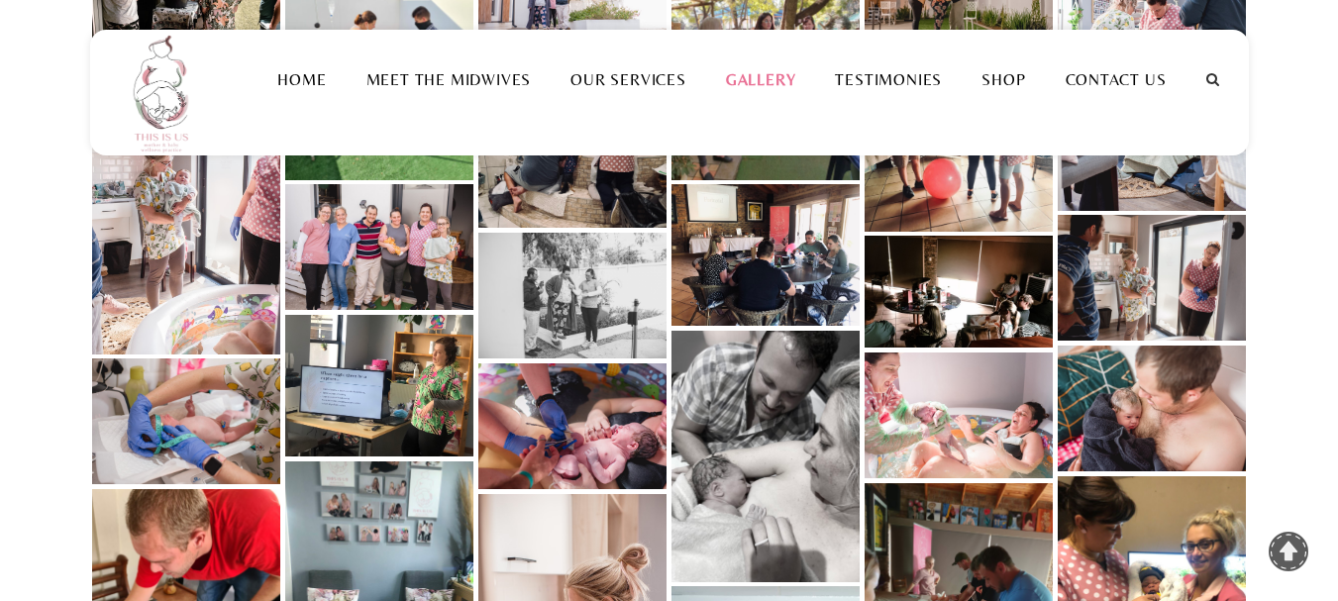
scroll to position [495, 0]
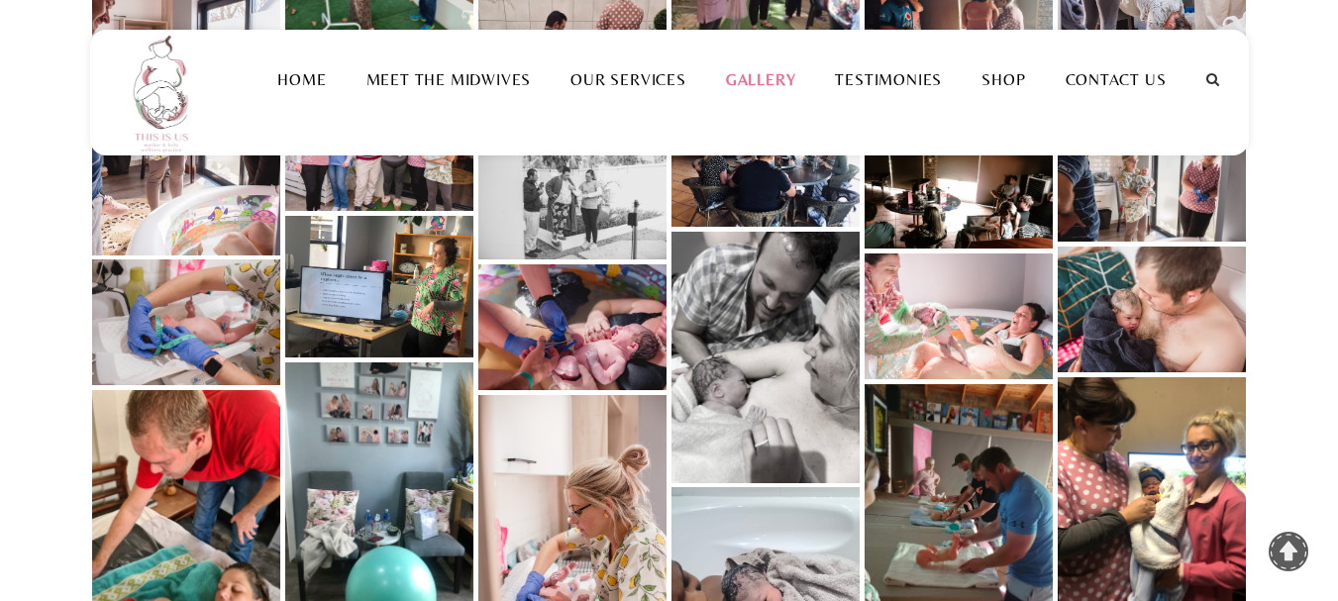
click at [964, 342] on link at bounding box center [959, 317] width 188 height 126
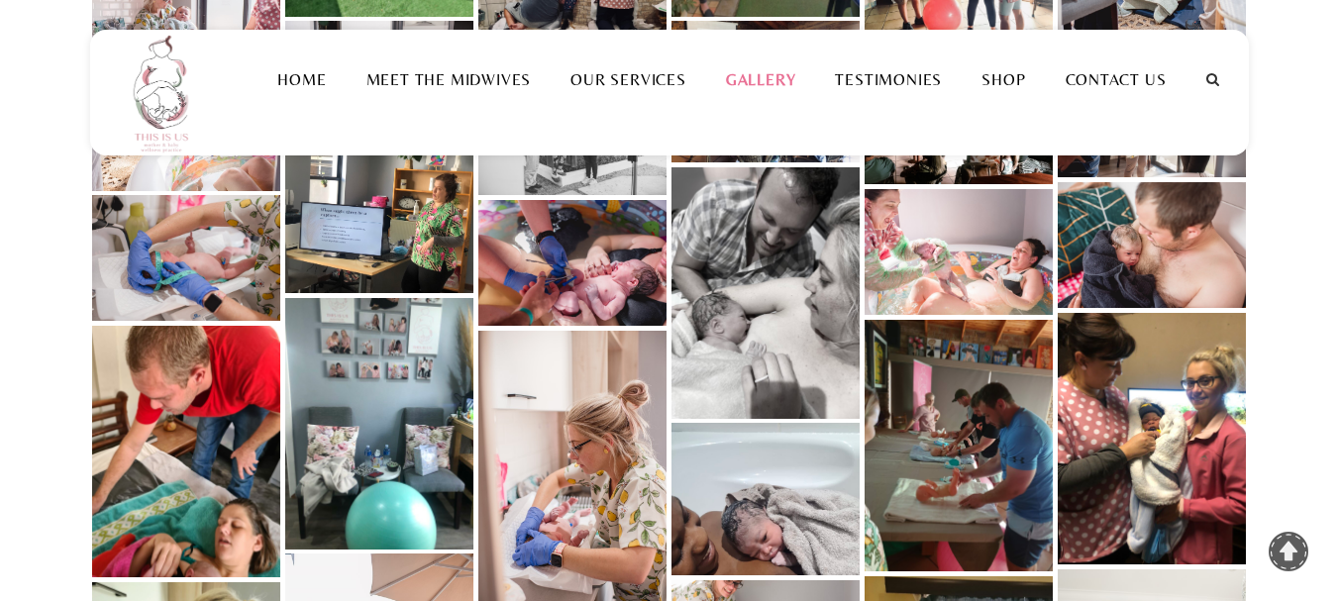
scroll to position [594, 0]
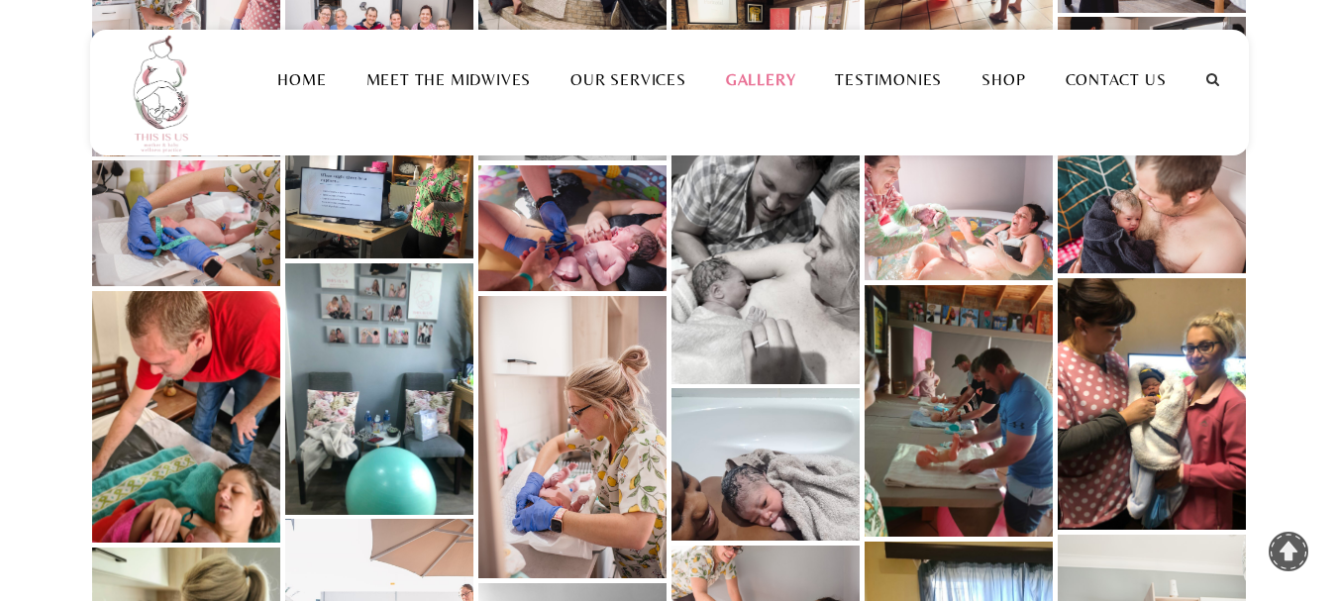
click at [194, 400] on link at bounding box center [186, 417] width 188 height 252
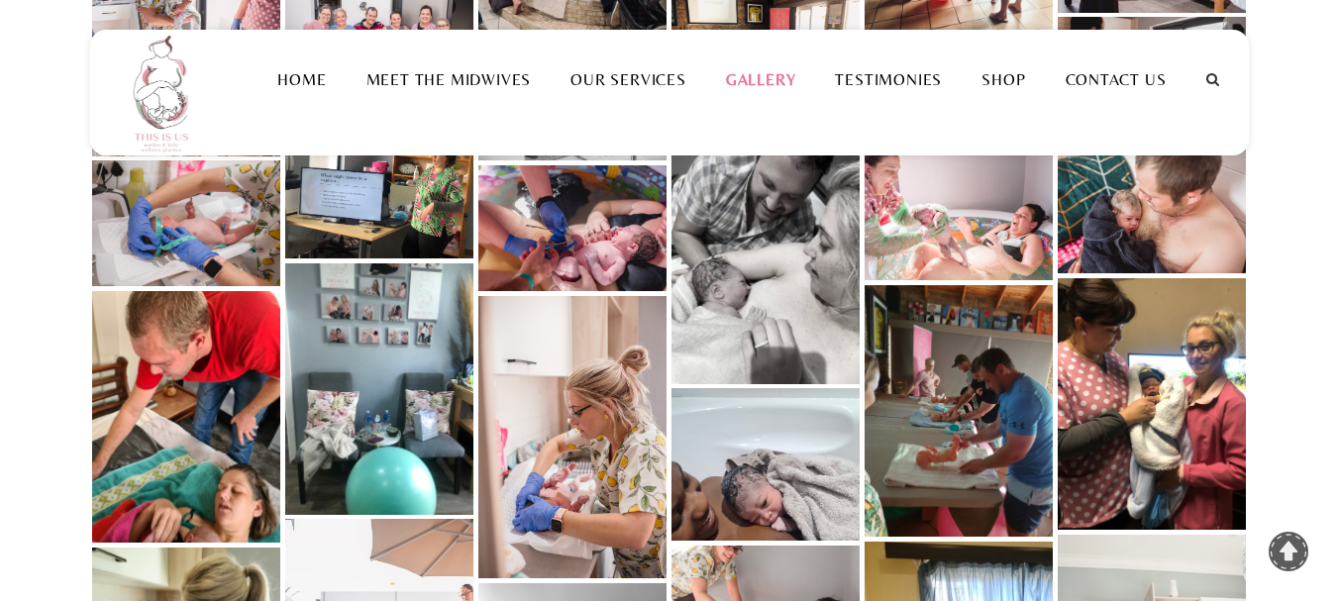
click at [550, 536] on link at bounding box center [573, 437] width 188 height 282
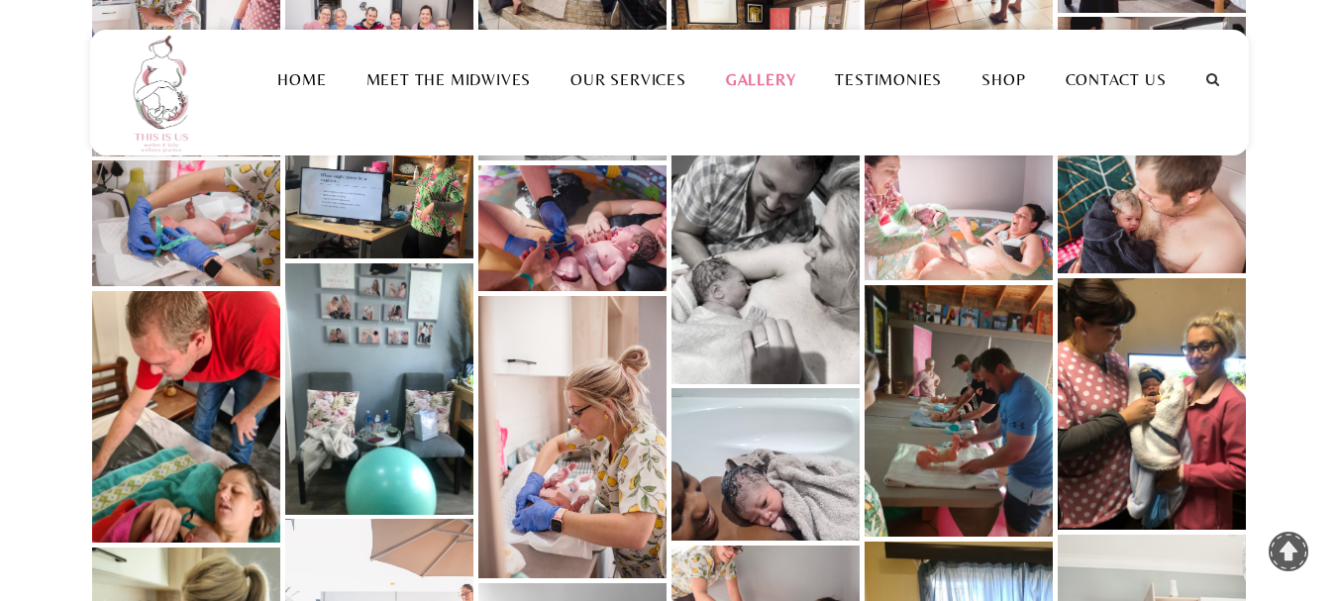
click at [1143, 241] on link at bounding box center [1152, 211] width 188 height 126
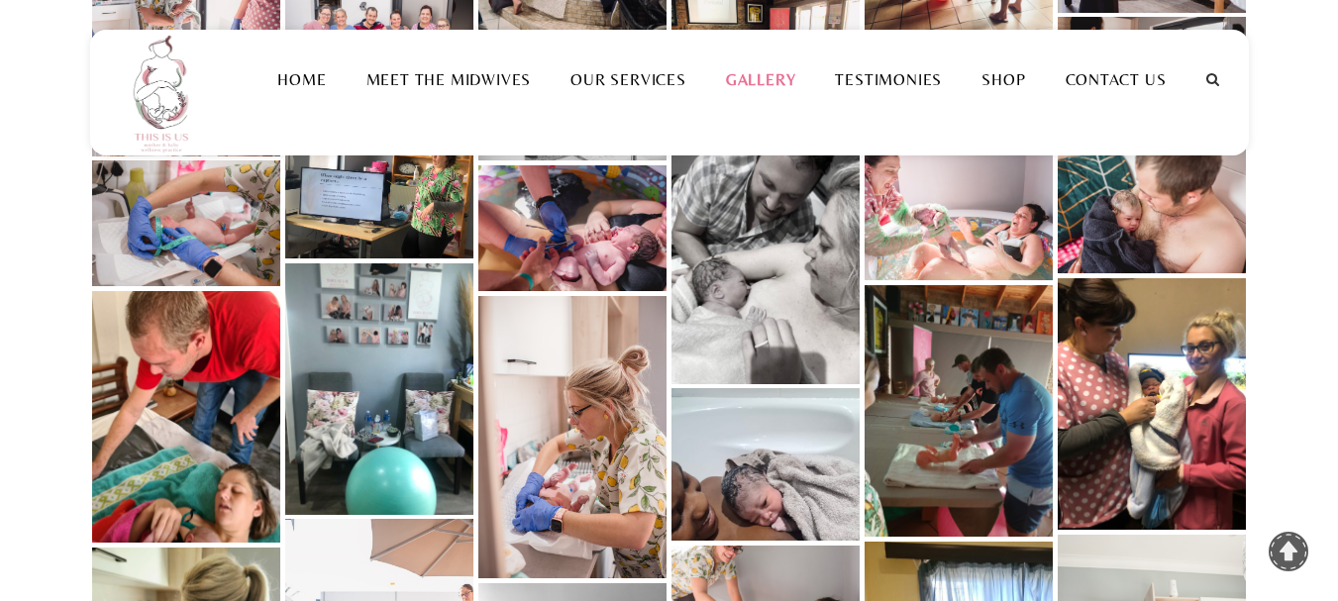
click at [1177, 427] on link at bounding box center [1152, 404] width 188 height 252
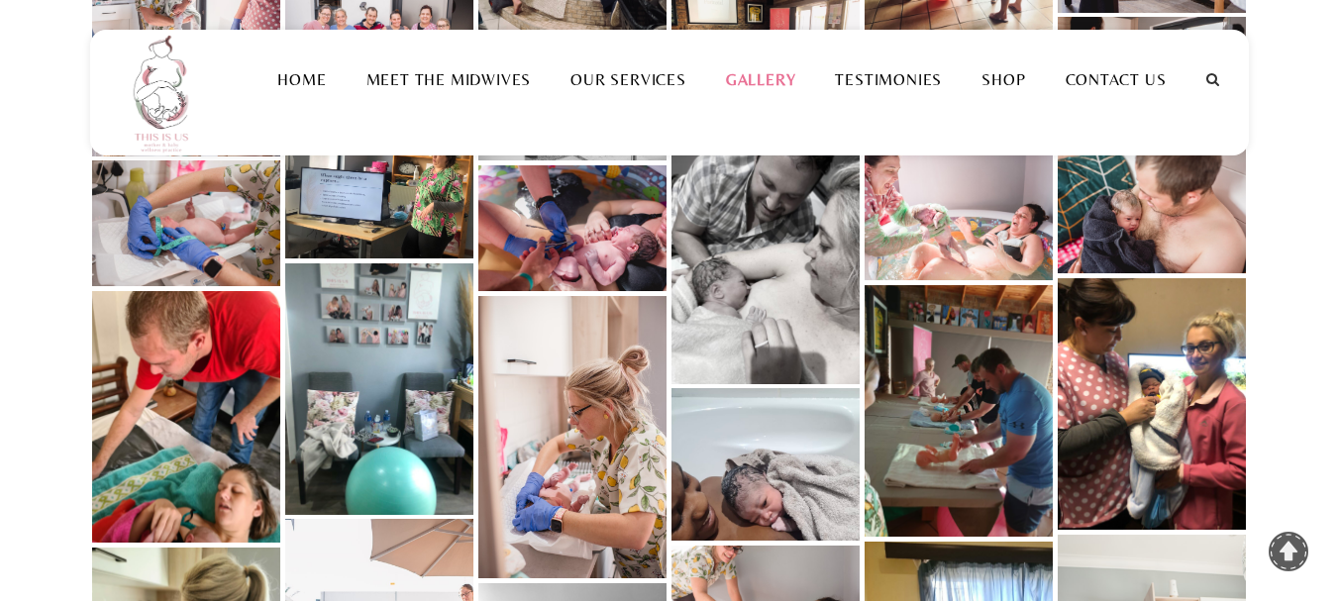
click at [970, 385] on link at bounding box center [959, 411] width 188 height 252
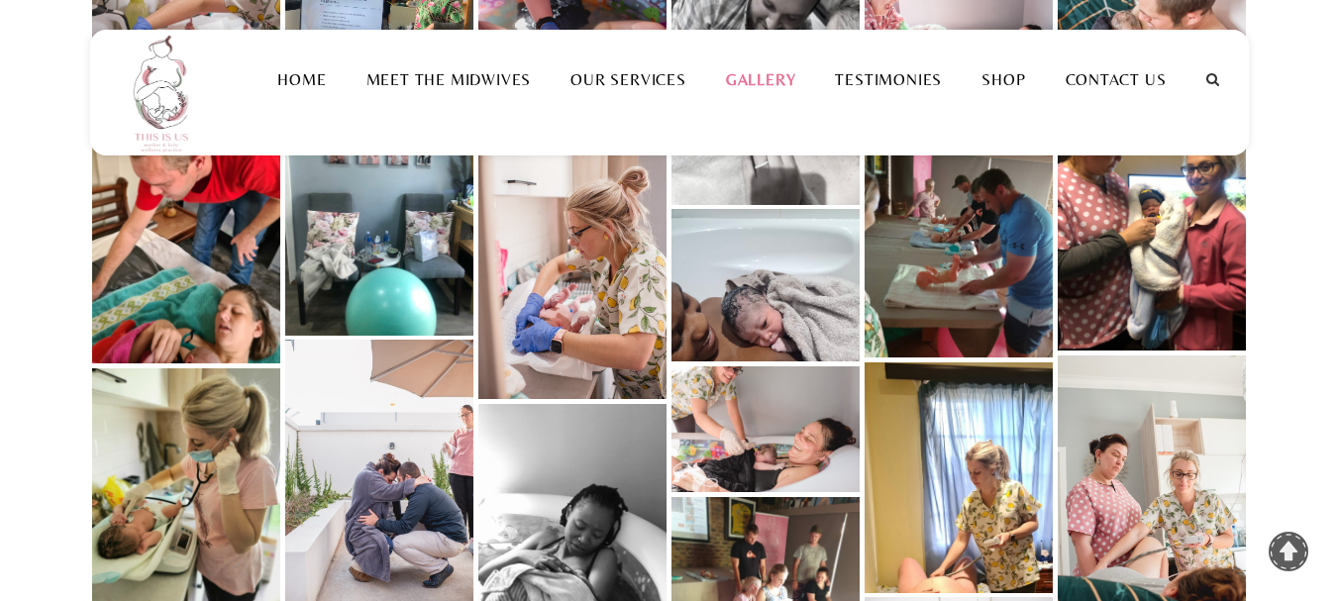
scroll to position [892, 0]
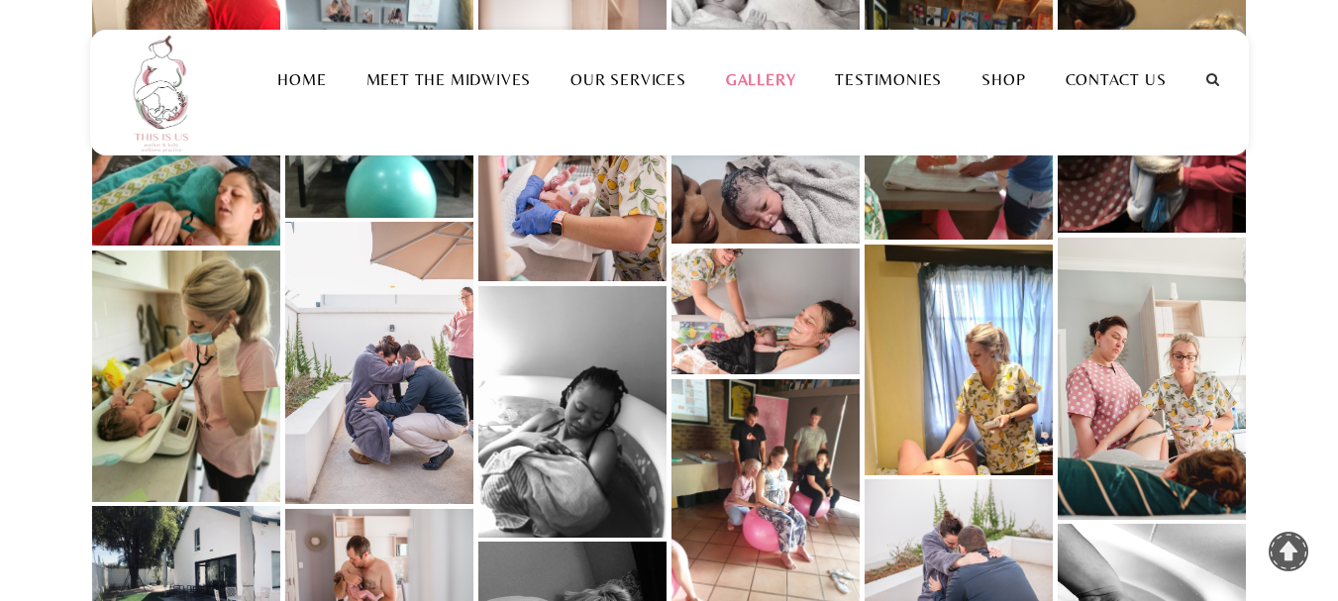
click at [820, 335] on link at bounding box center [766, 312] width 188 height 126
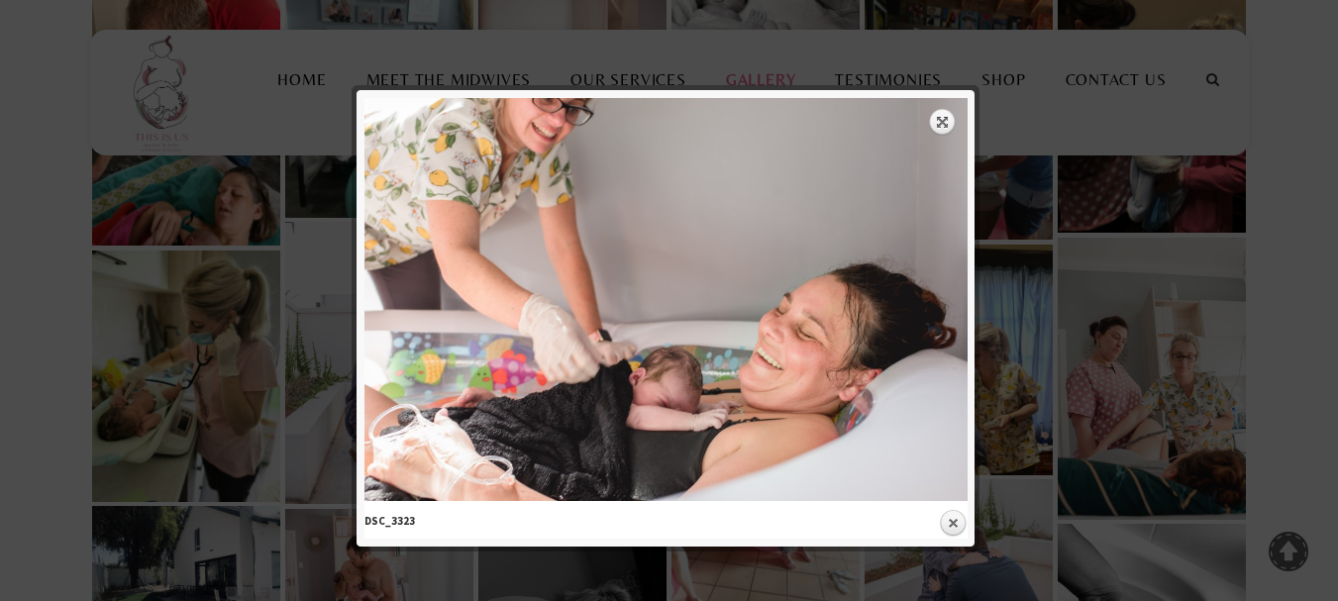
click at [1114, 263] on div at bounding box center [669, 612] width 1338 height 3009
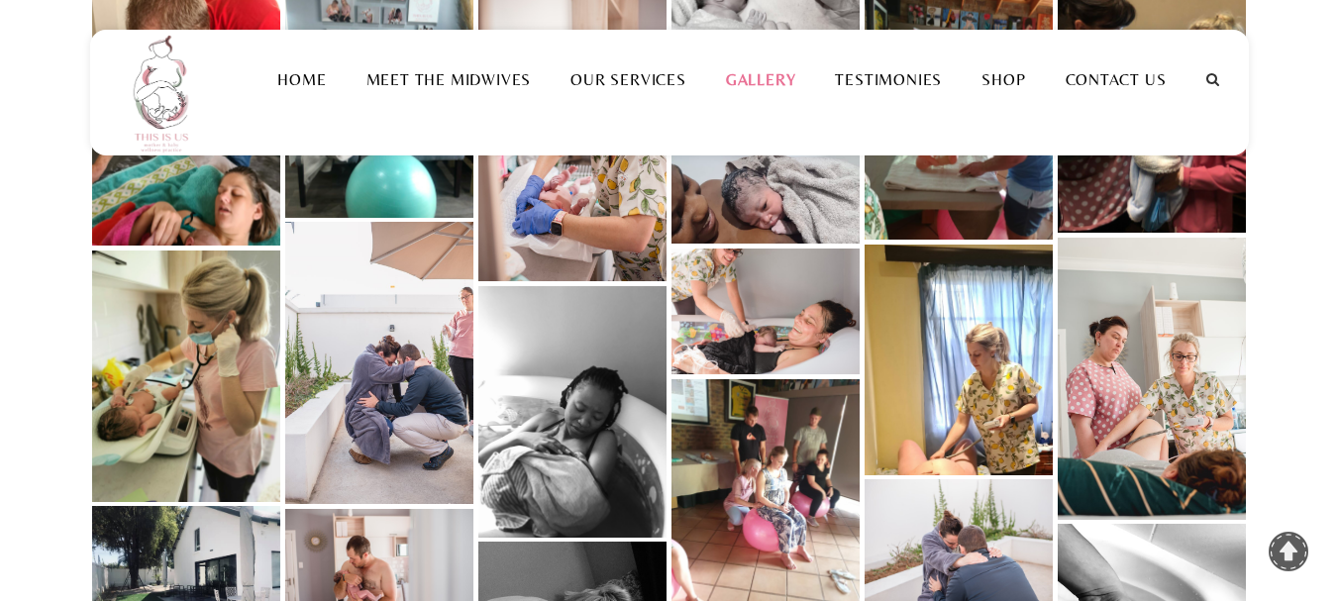
scroll to position [991, 0]
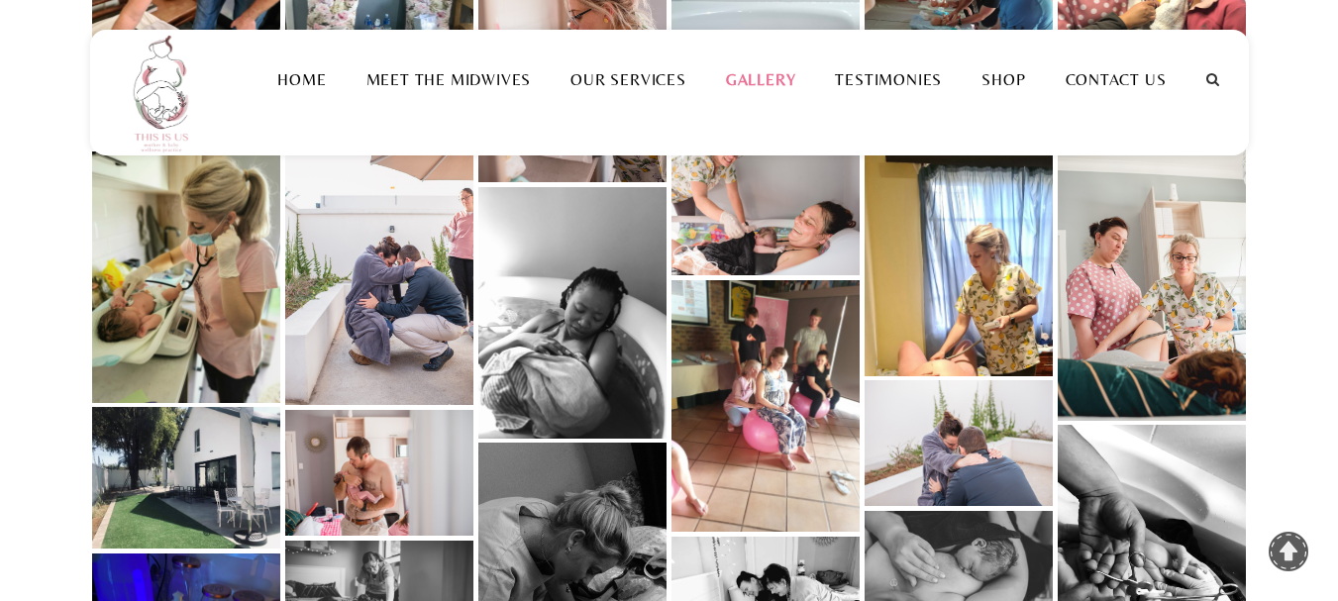
click at [1165, 294] on link at bounding box center [1152, 280] width 188 height 282
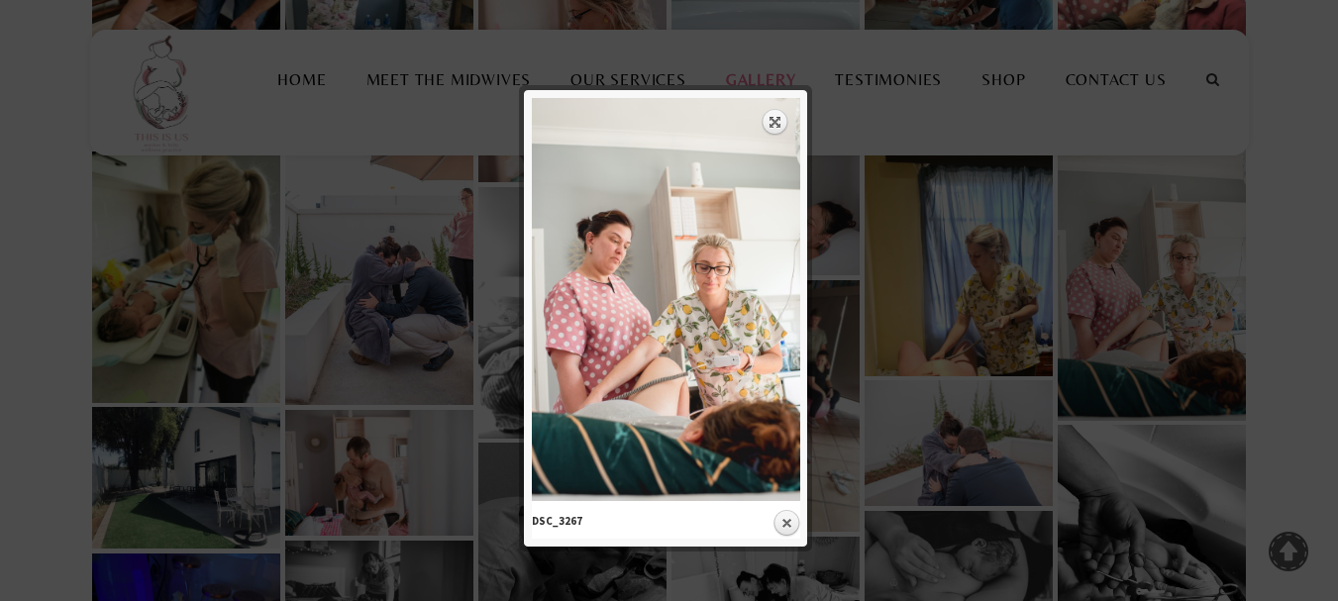
click at [905, 290] on div at bounding box center [669, 513] width 1338 height 3009
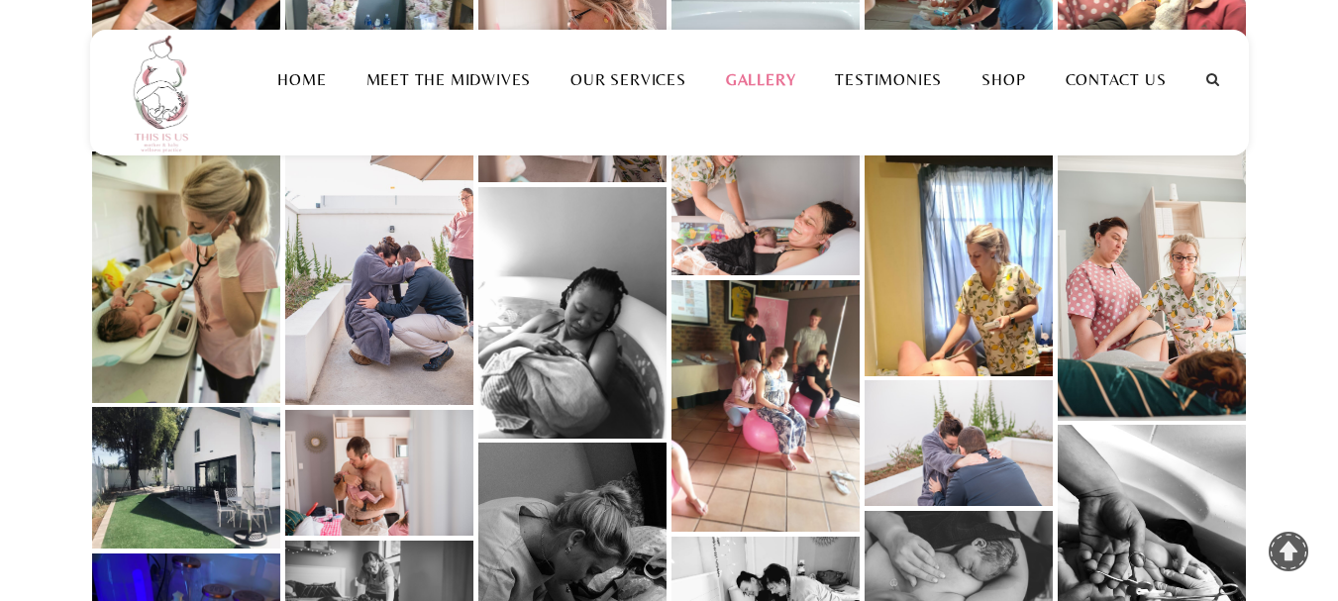
click at [1212, 337] on link at bounding box center [1152, 280] width 188 height 282
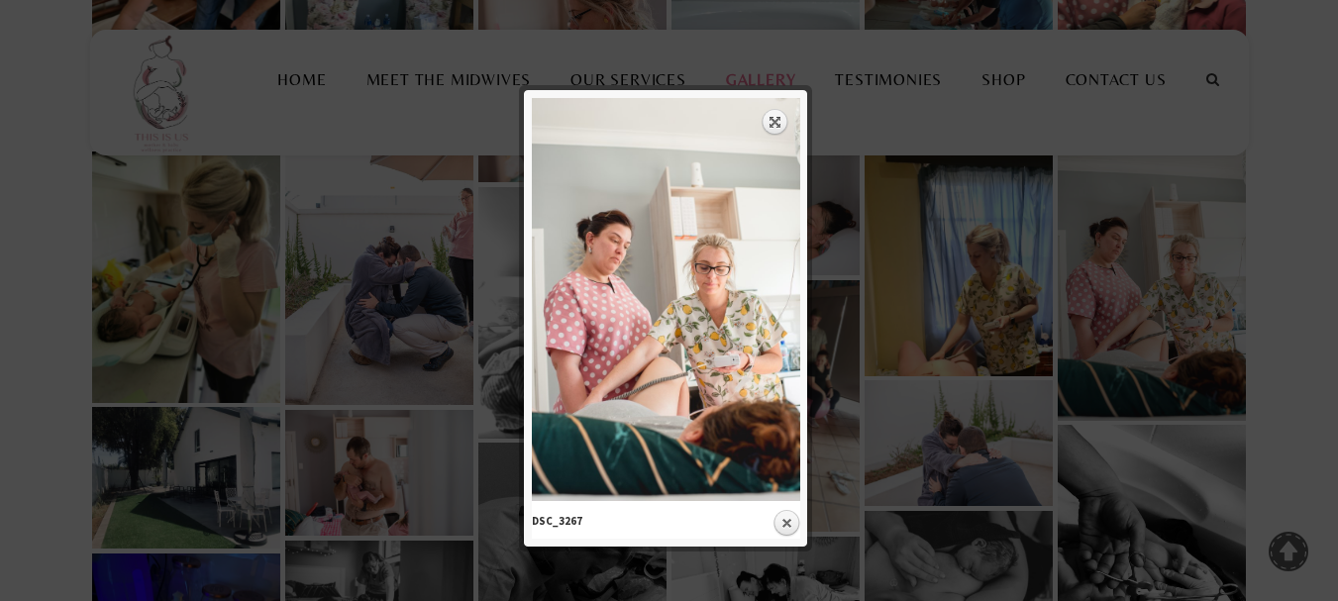
click at [893, 337] on div at bounding box center [669, 513] width 1338 height 3009
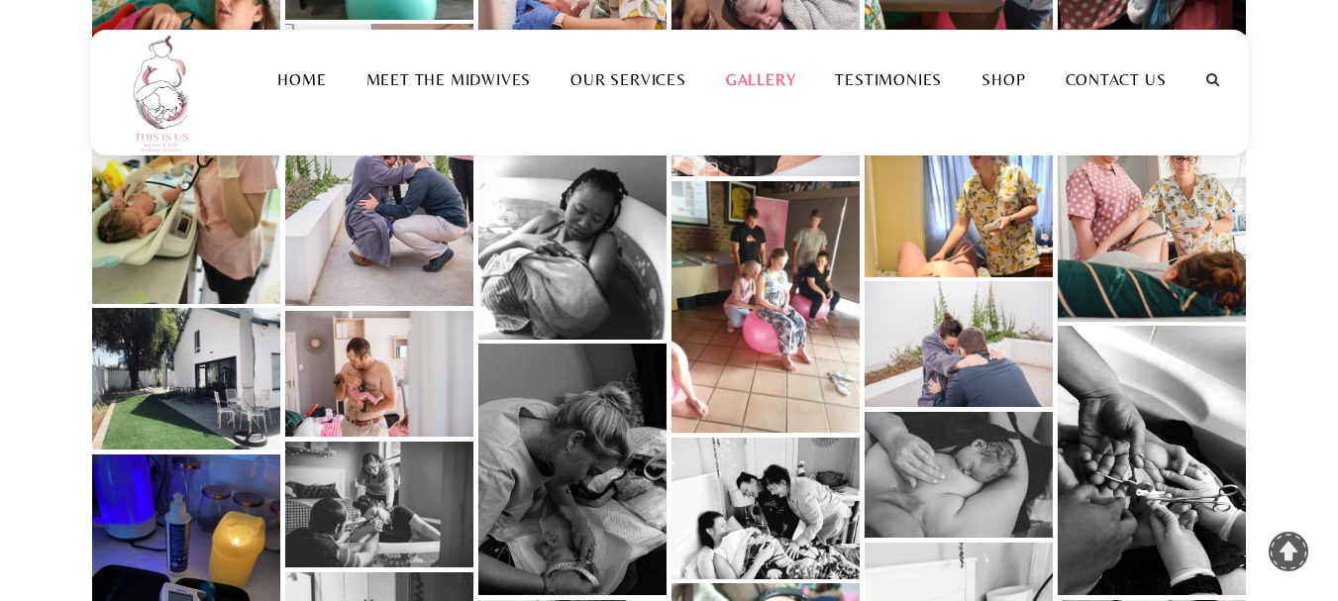
scroll to position [1189, 0]
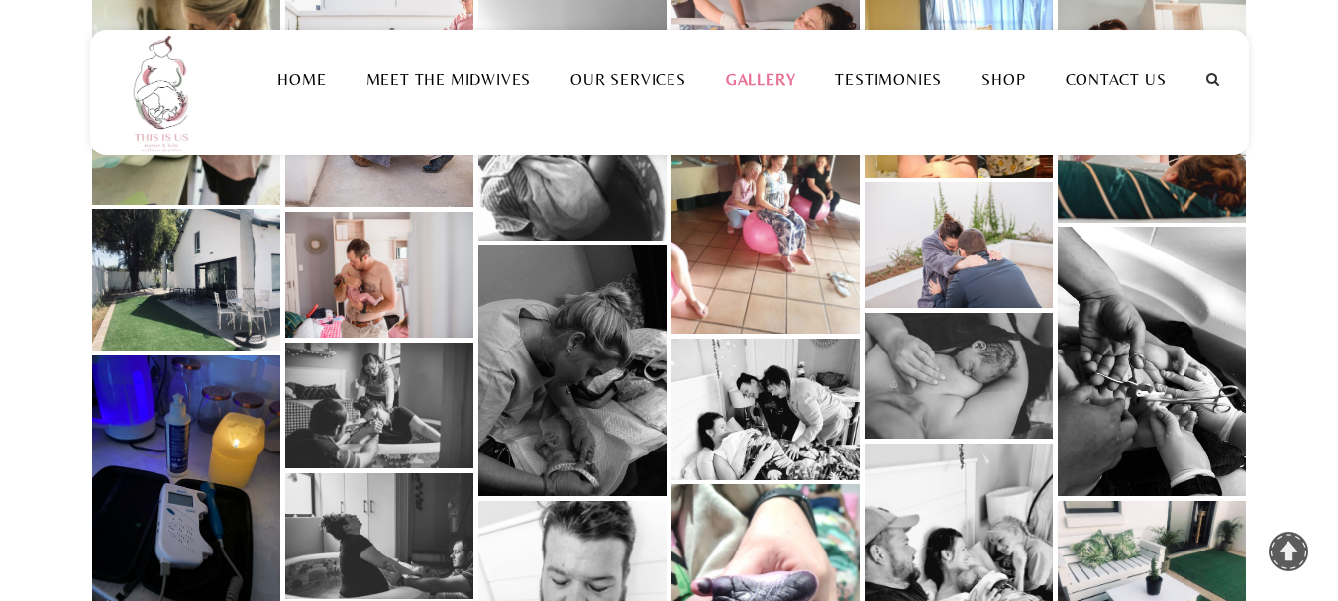
click at [1112, 387] on link at bounding box center [1152, 361] width 188 height 269
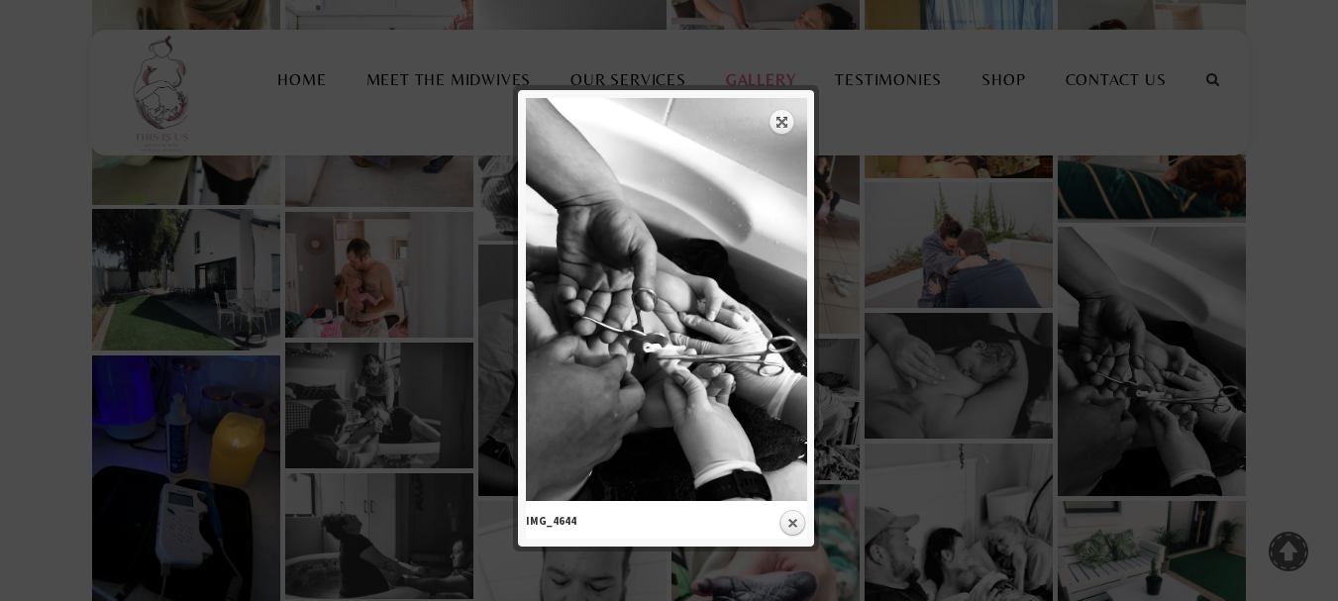
click at [939, 366] on div at bounding box center [669, 315] width 1338 height 3009
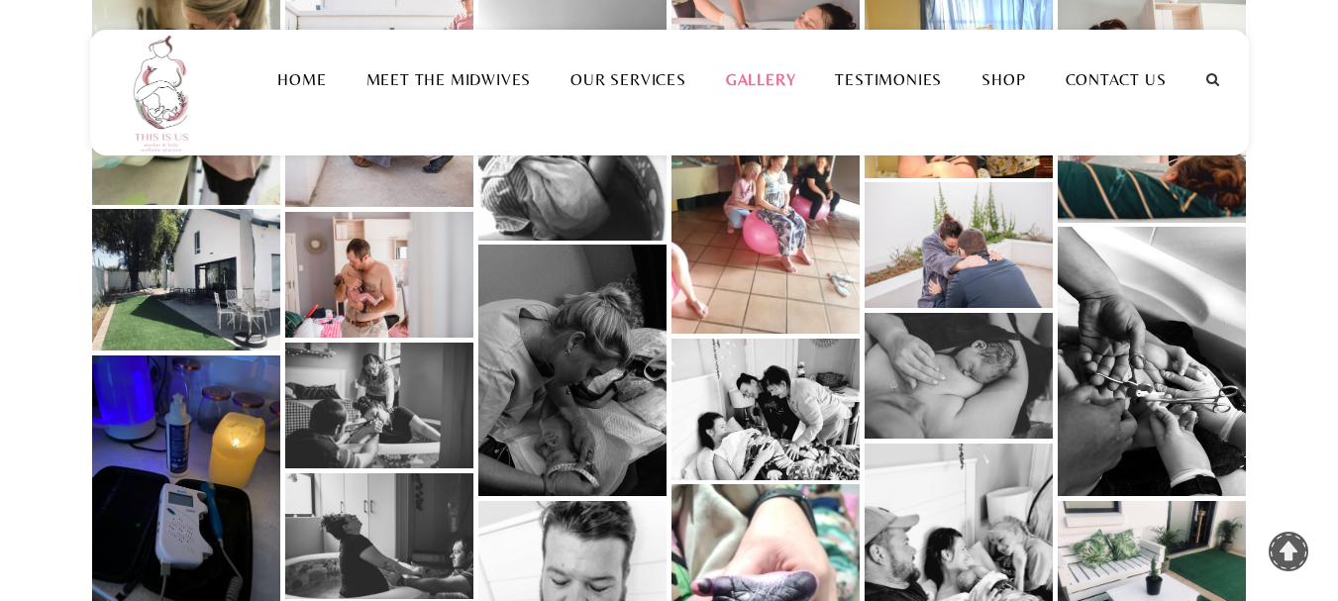
click at [392, 290] on link at bounding box center [379, 275] width 188 height 126
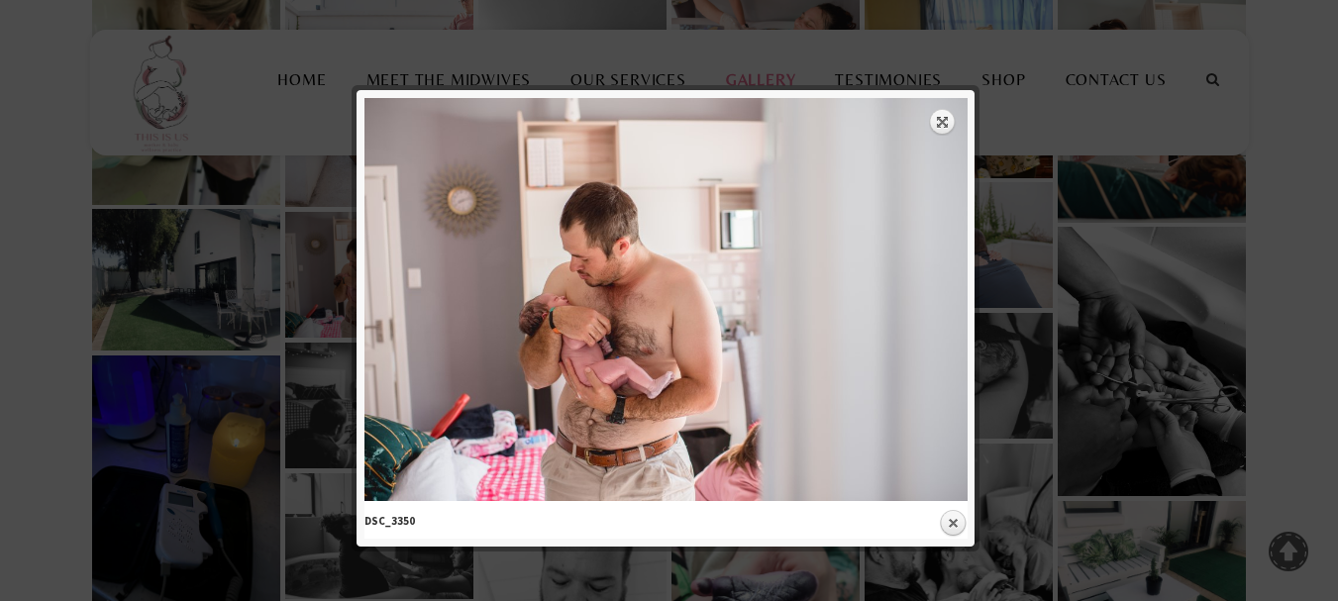
click at [933, 321] on img at bounding box center [666, 299] width 603 height 403
click at [1029, 324] on div at bounding box center [669, 315] width 1338 height 3009
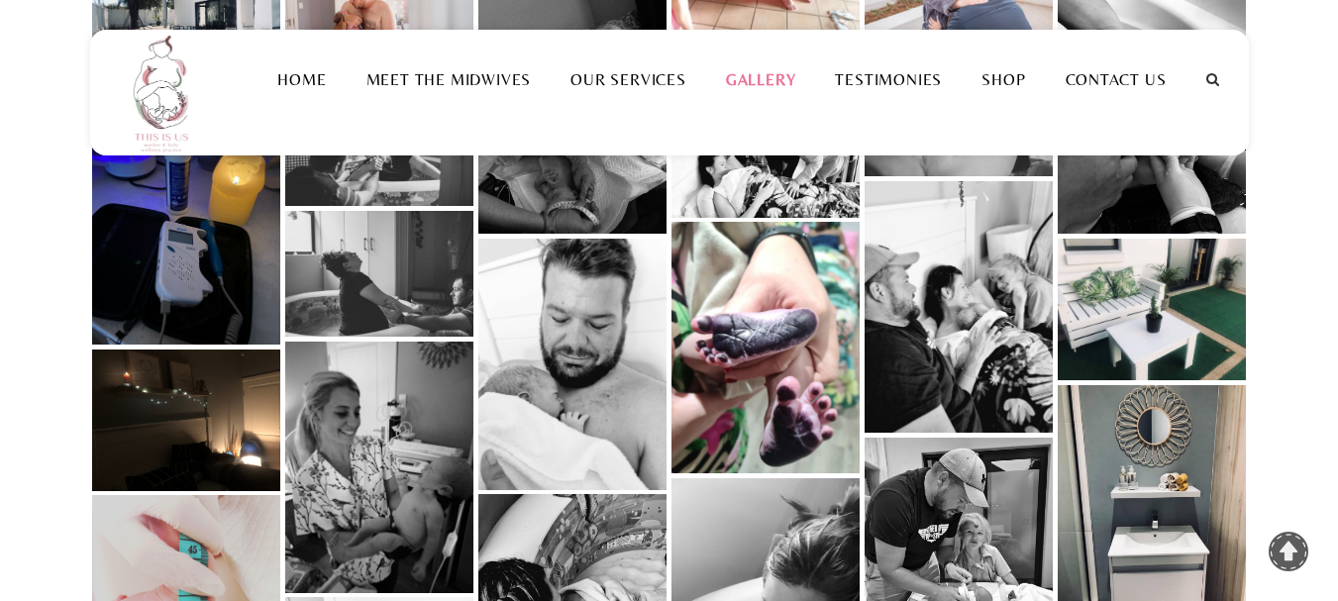
scroll to position [1486, 0]
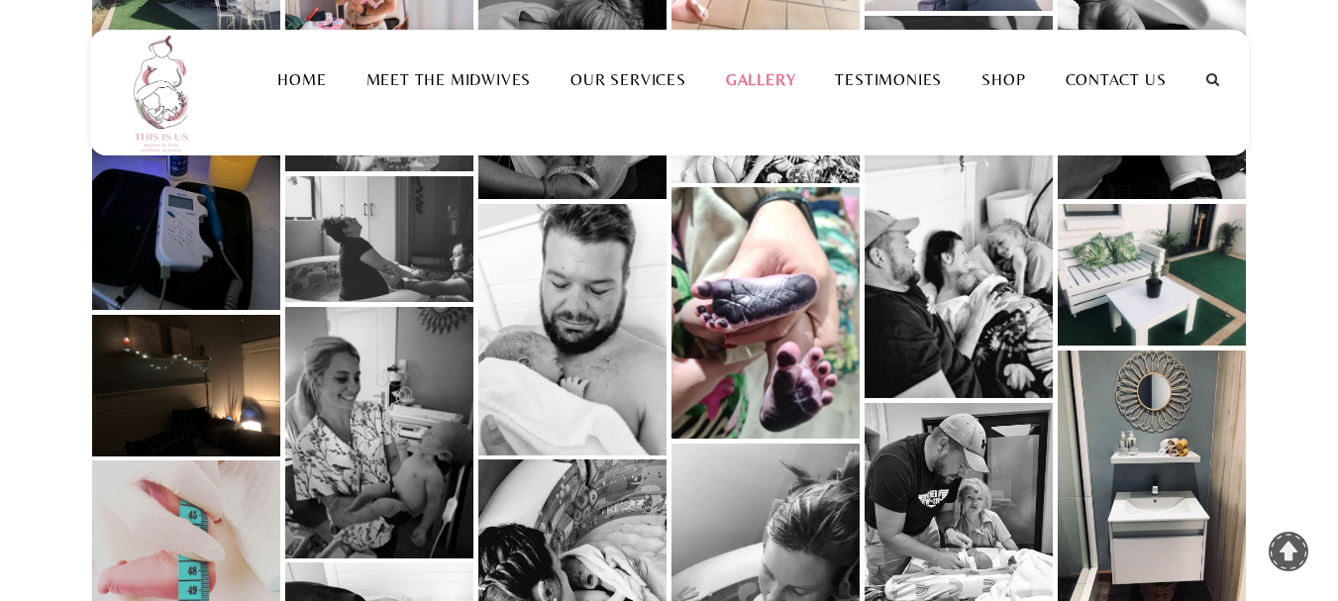
click at [331, 415] on link at bounding box center [379, 433] width 188 height 252
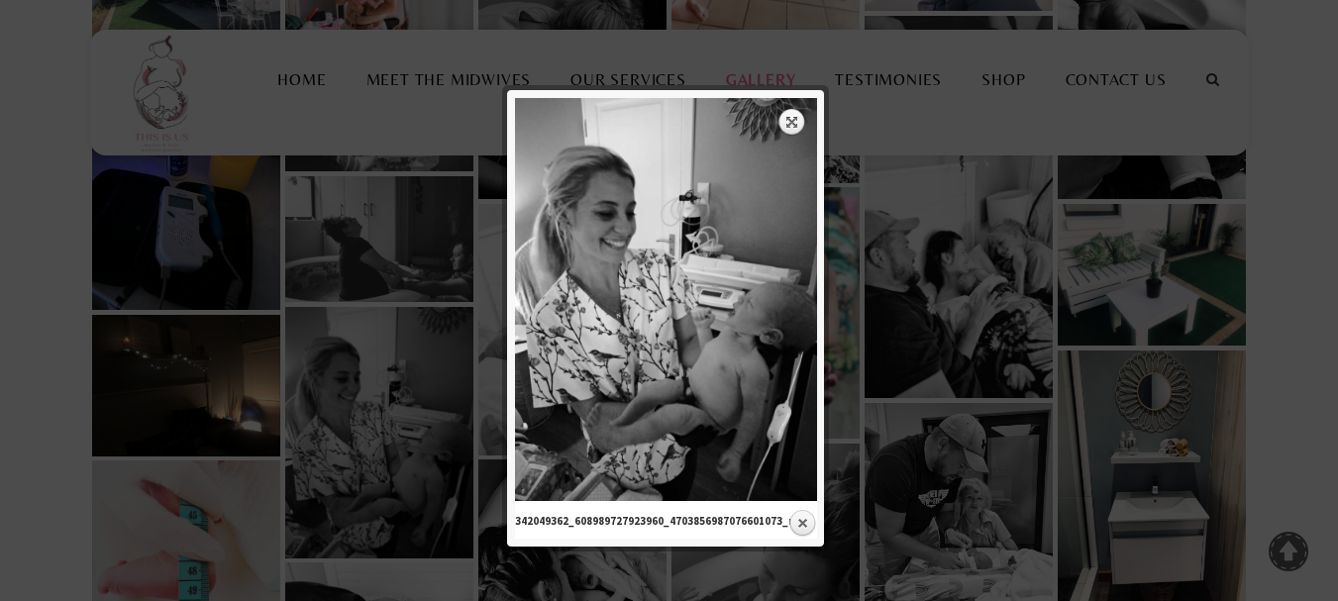
click at [938, 339] on div at bounding box center [669, 18] width 1338 height 3009
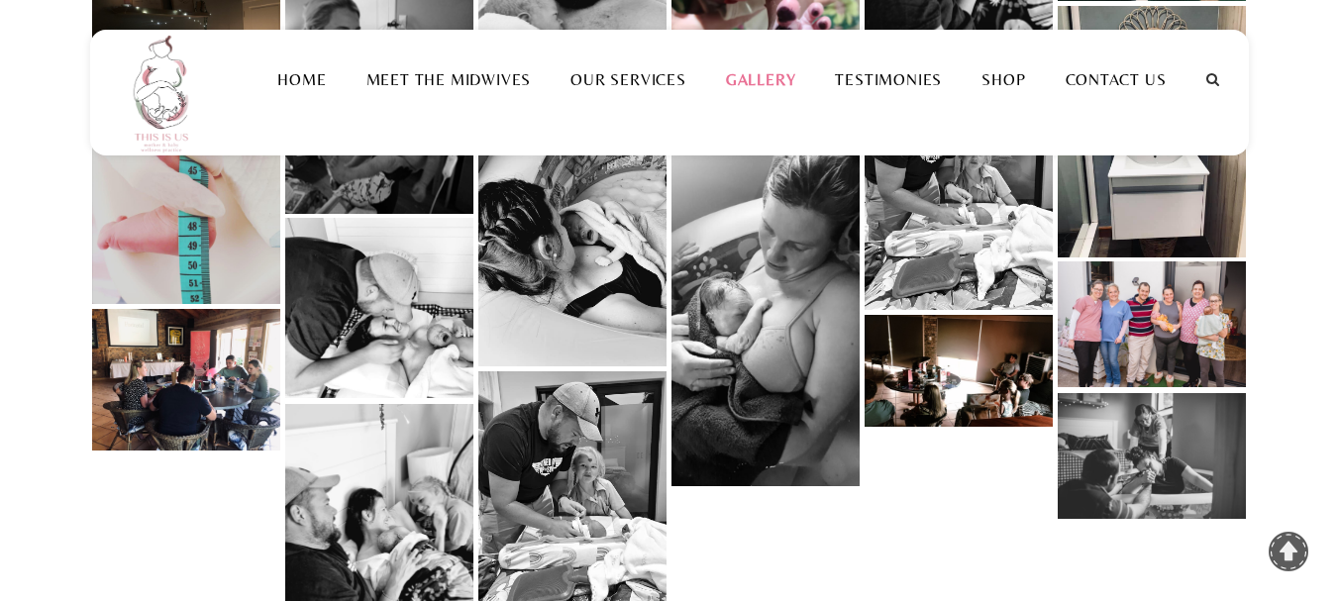
scroll to position [1783, 0]
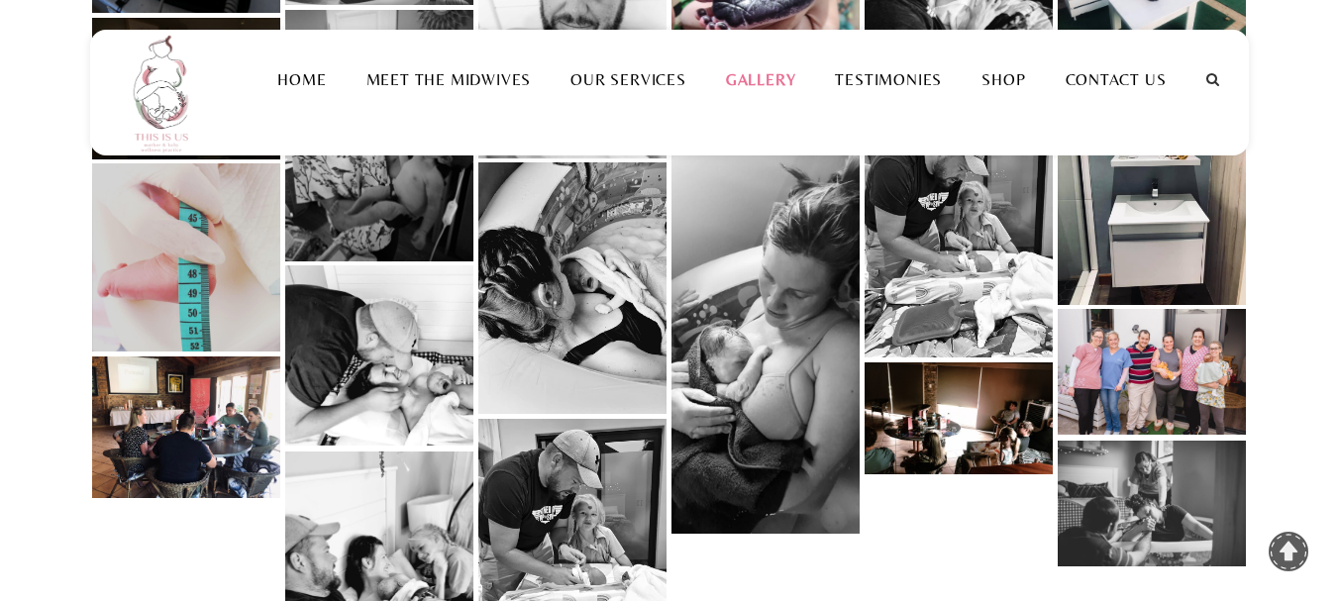
click at [402, 322] on link at bounding box center [379, 356] width 188 height 180
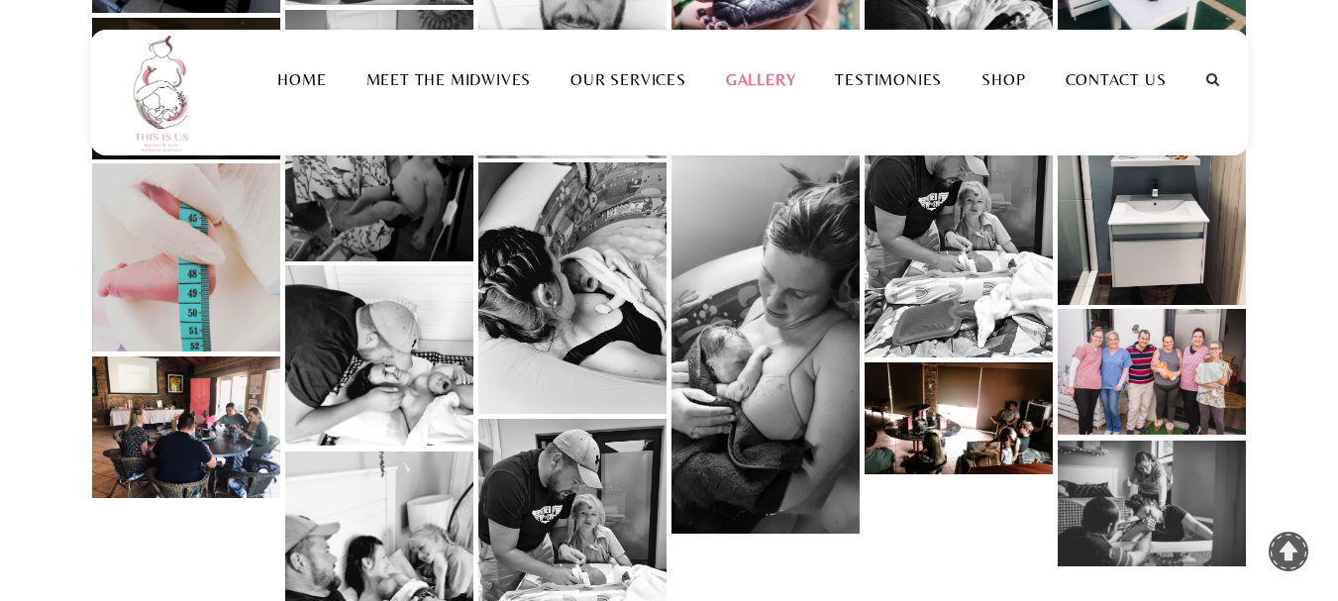
click at [577, 319] on link at bounding box center [573, 288] width 188 height 252
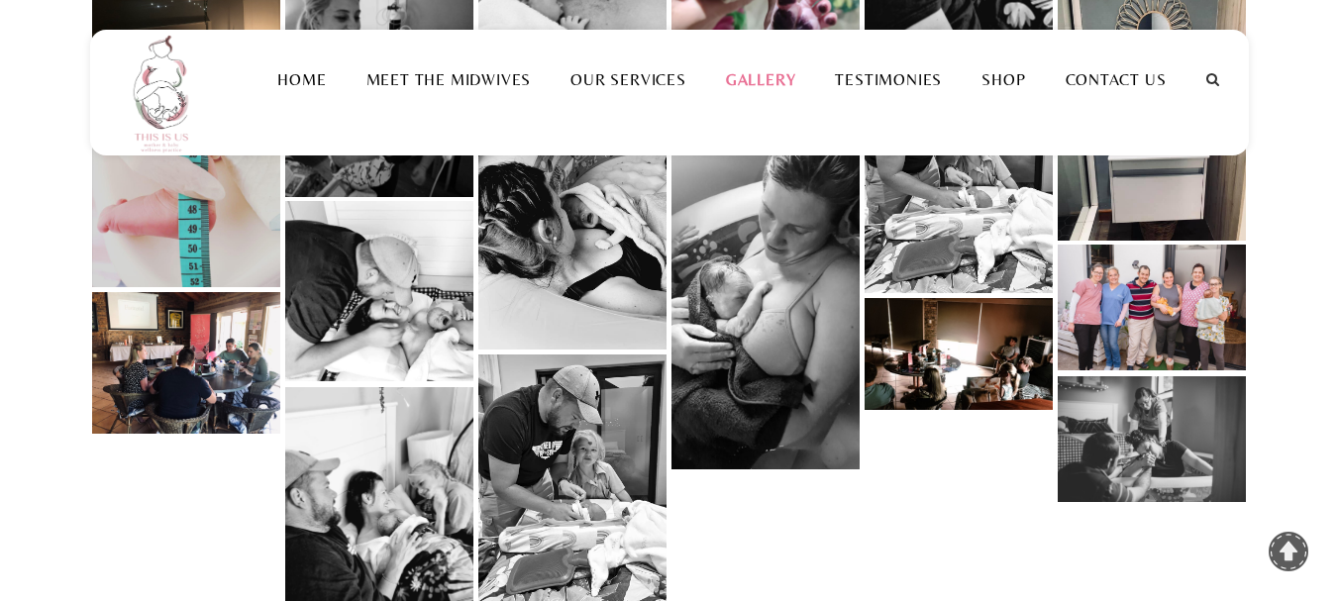
scroll to position [1882, 0]
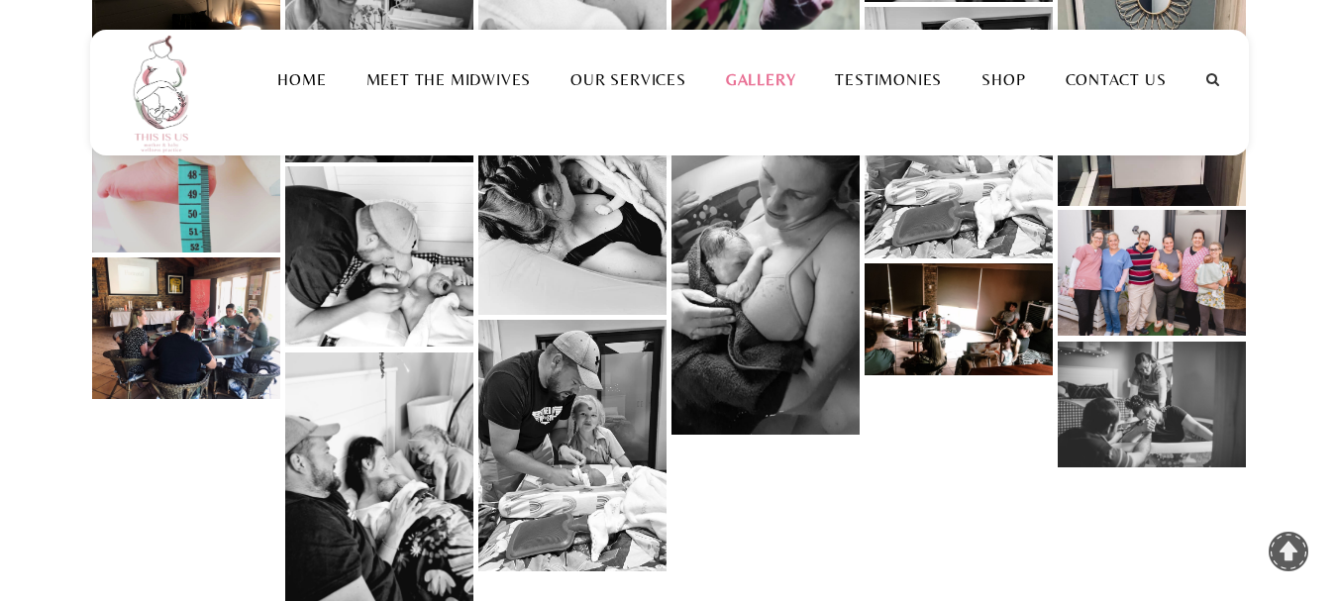
click at [1233, 432] on link at bounding box center [1152, 405] width 188 height 126
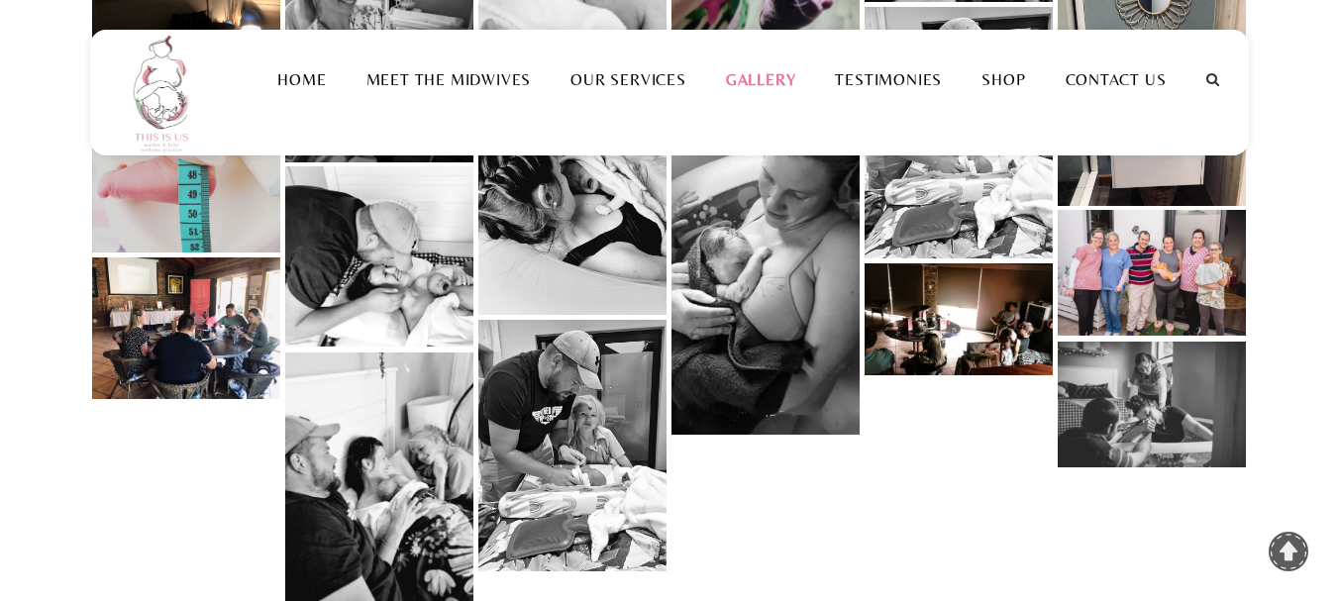
click at [960, 328] on link at bounding box center [959, 320] width 188 height 112
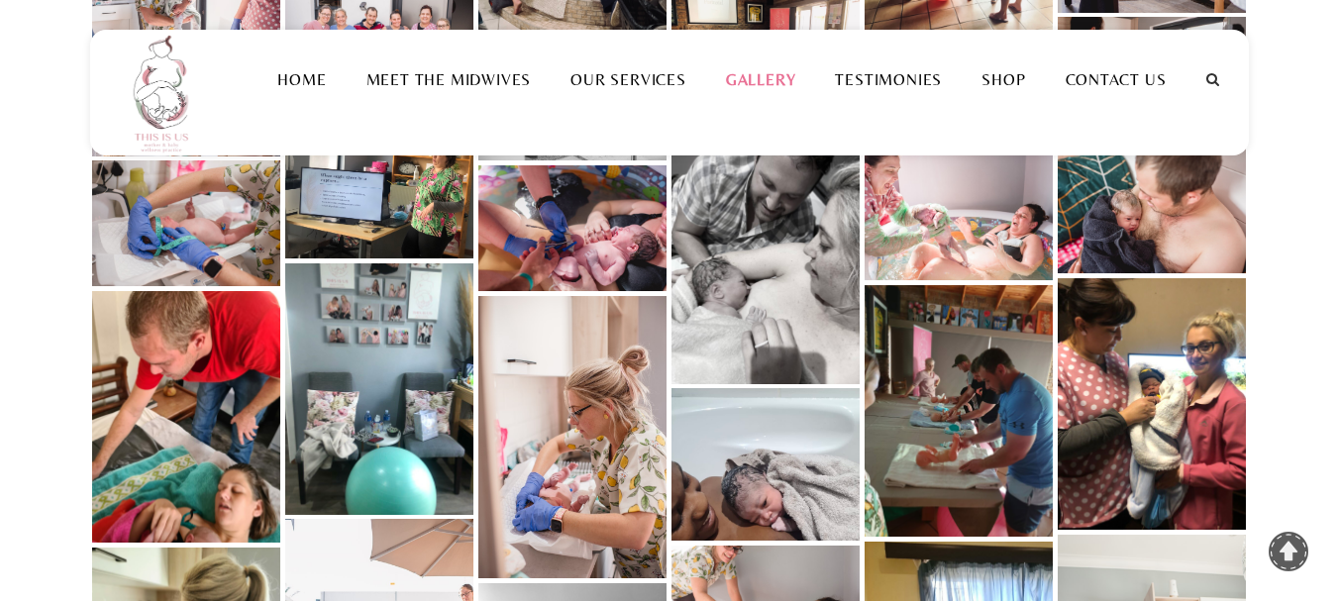
scroll to position [0, 0]
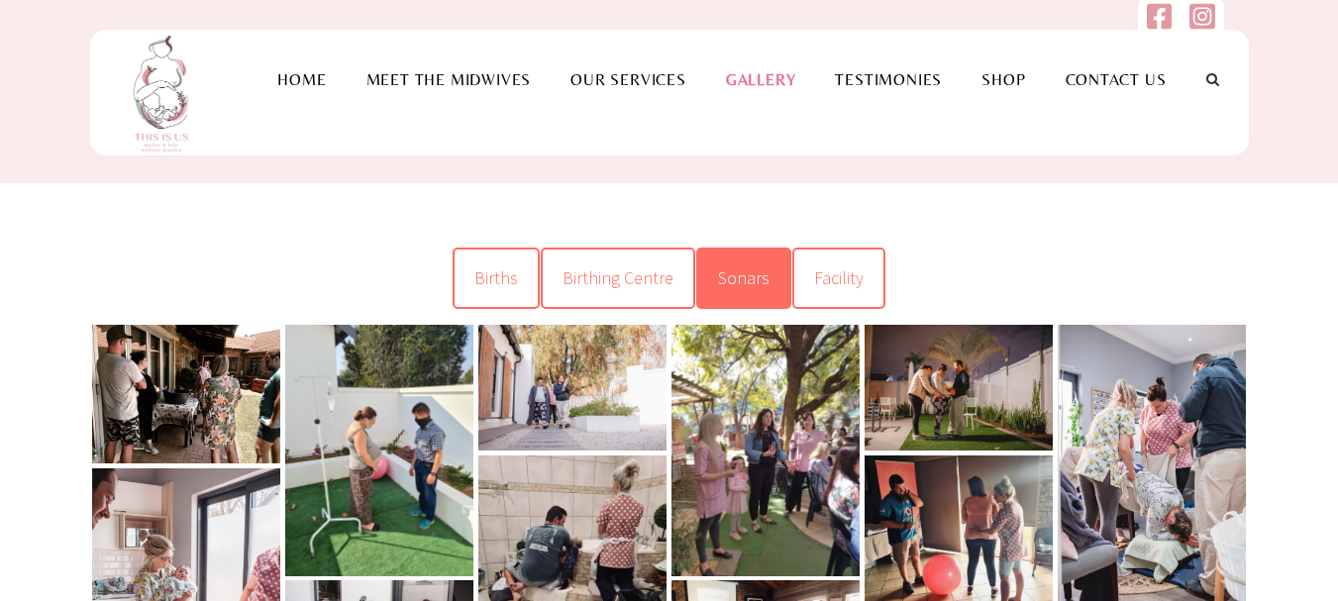
click at [764, 289] on link "Sonars" at bounding box center [743, 278] width 95 height 61
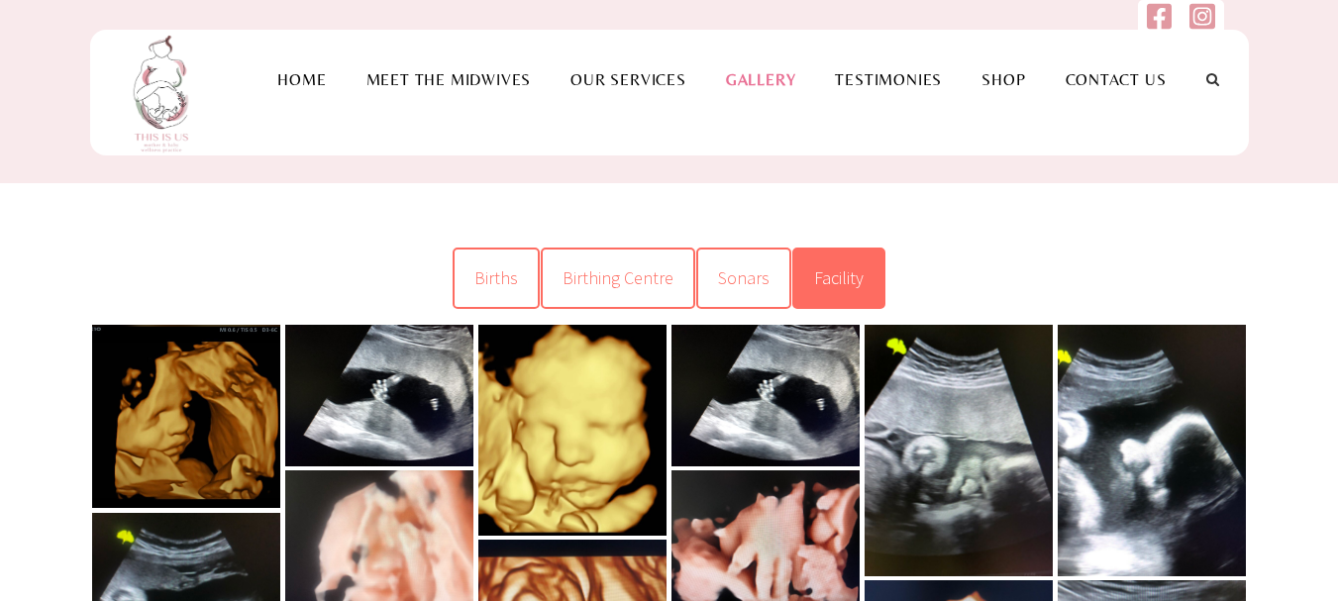
click at [837, 272] on span "Facility" at bounding box center [839, 278] width 50 height 23
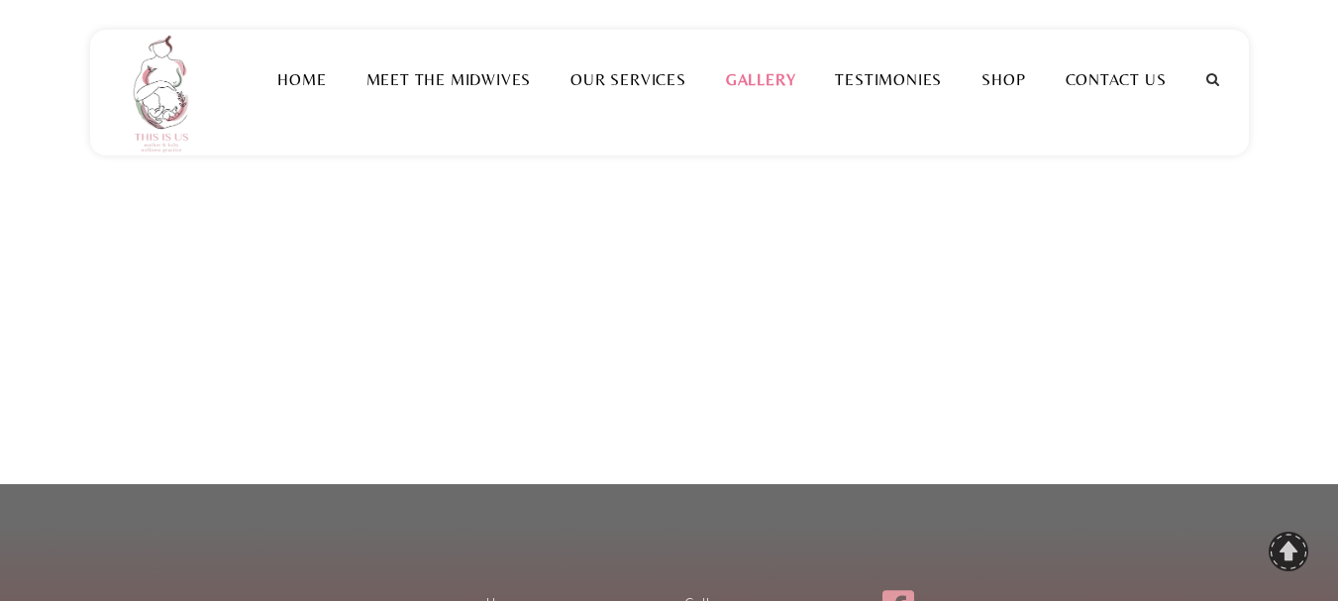
scroll to position [2081, 0]
